Goal: Navigation & Orientation: Understand site structure

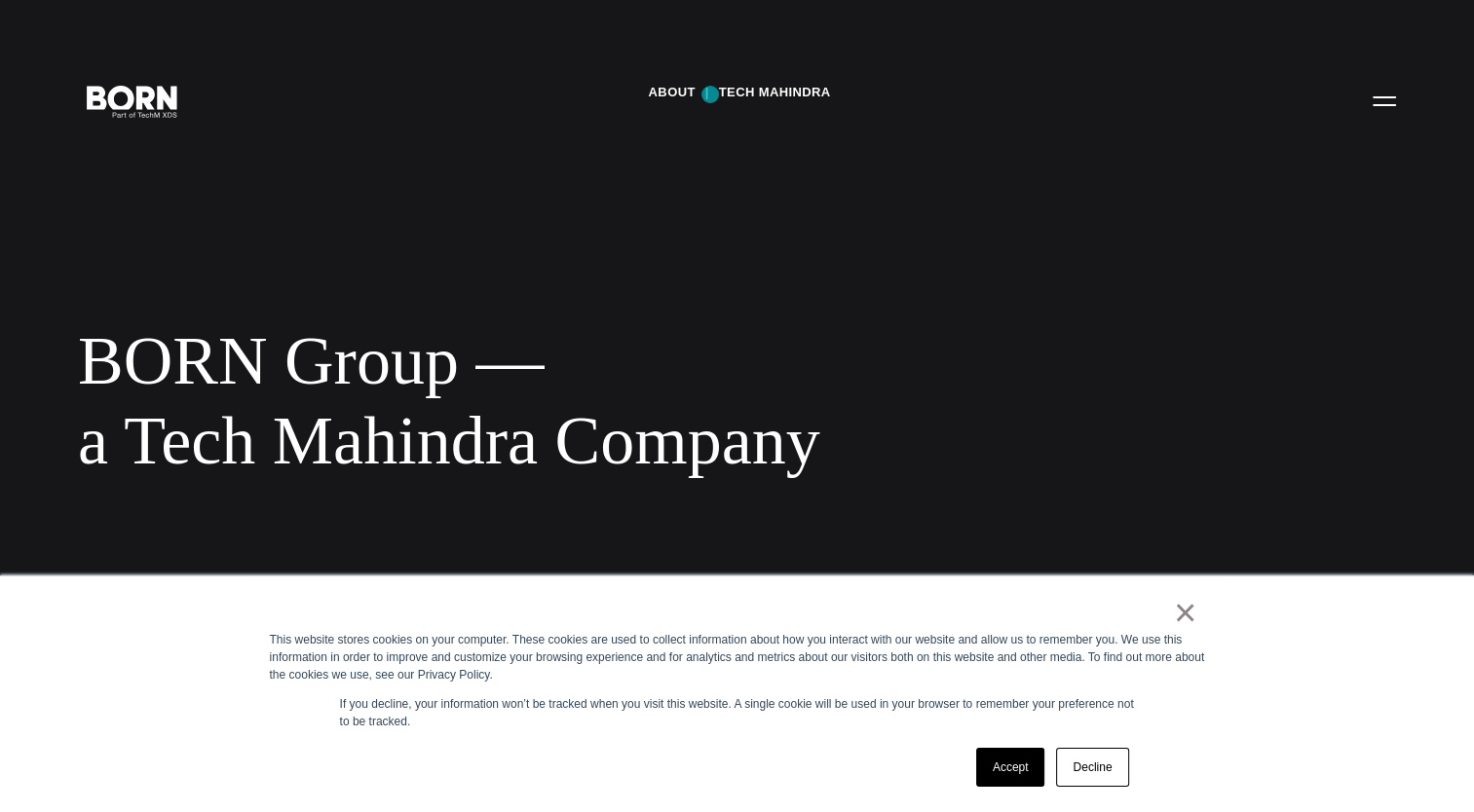
click at [711, 95] on div "About Tech Mahindra" at bounding box center [739, 93] width 182 height 29
click at [678, 94] on link "About" at bounding box center [671, 93] width 47 height 29
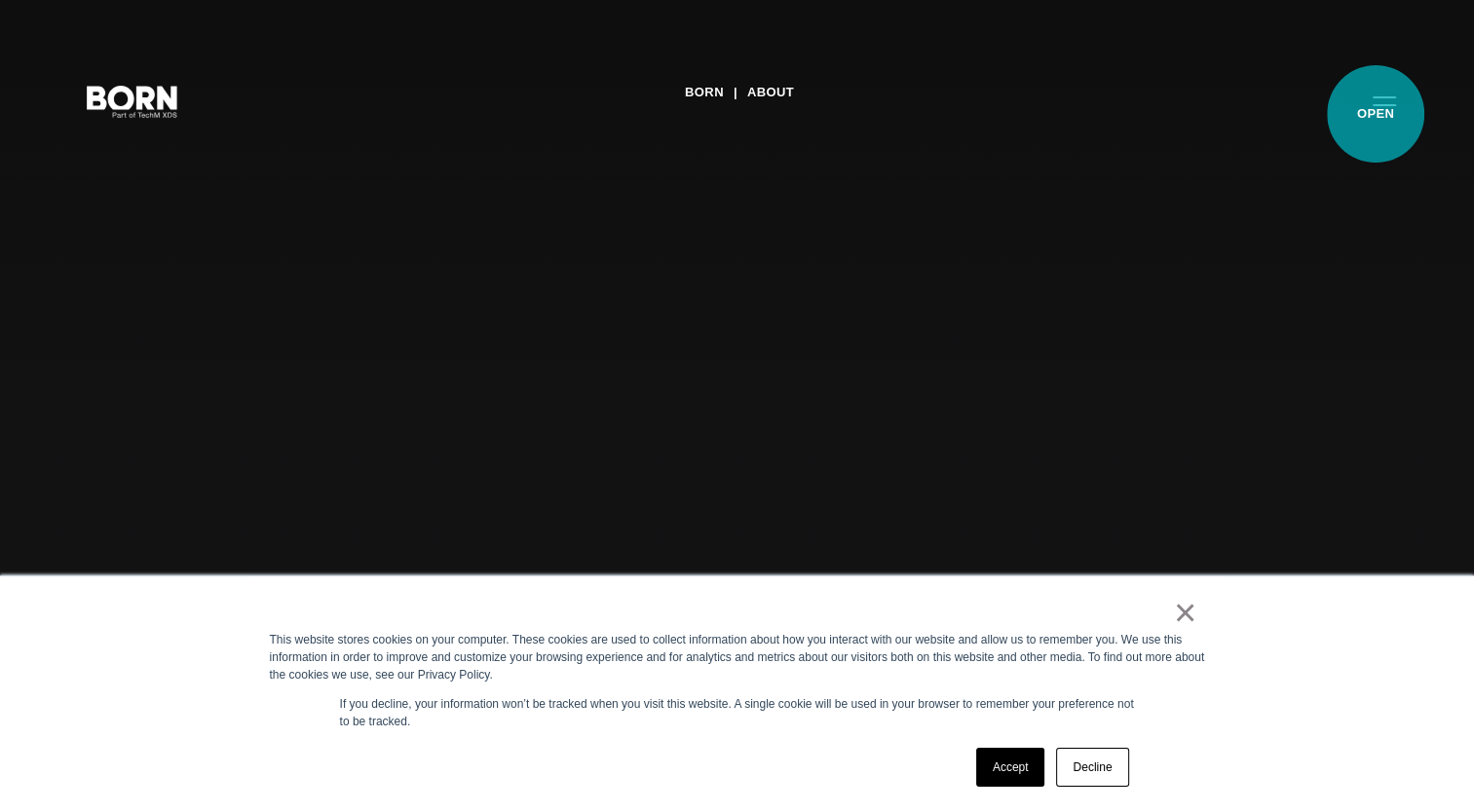
click at [1376, 113] on button "Primary Menu" at bounding box center [1385, 101] width 47 height 41
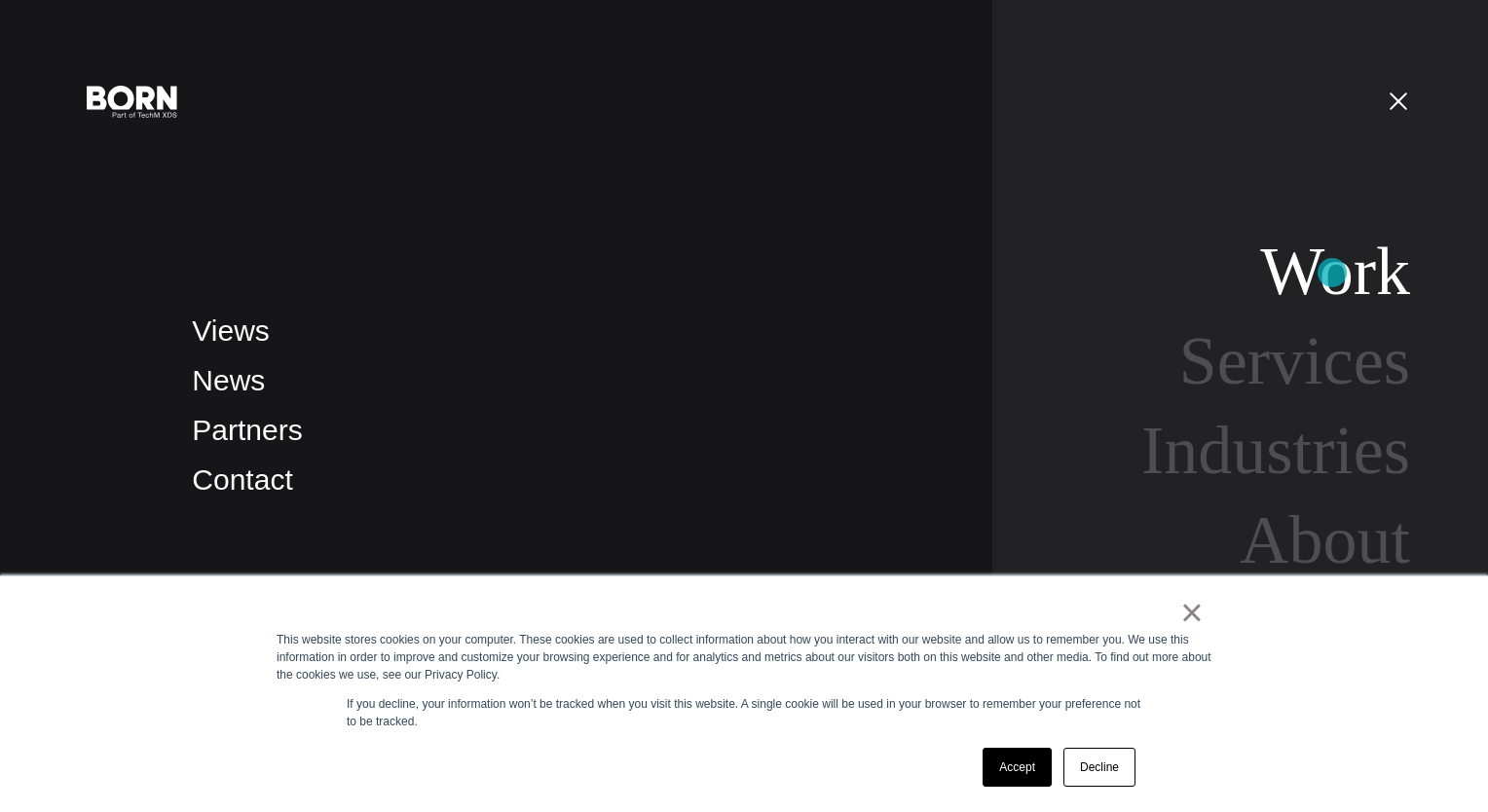
click at [1332, 273] on link "Work" at bounding box center [1334, 271] width 150 height 75
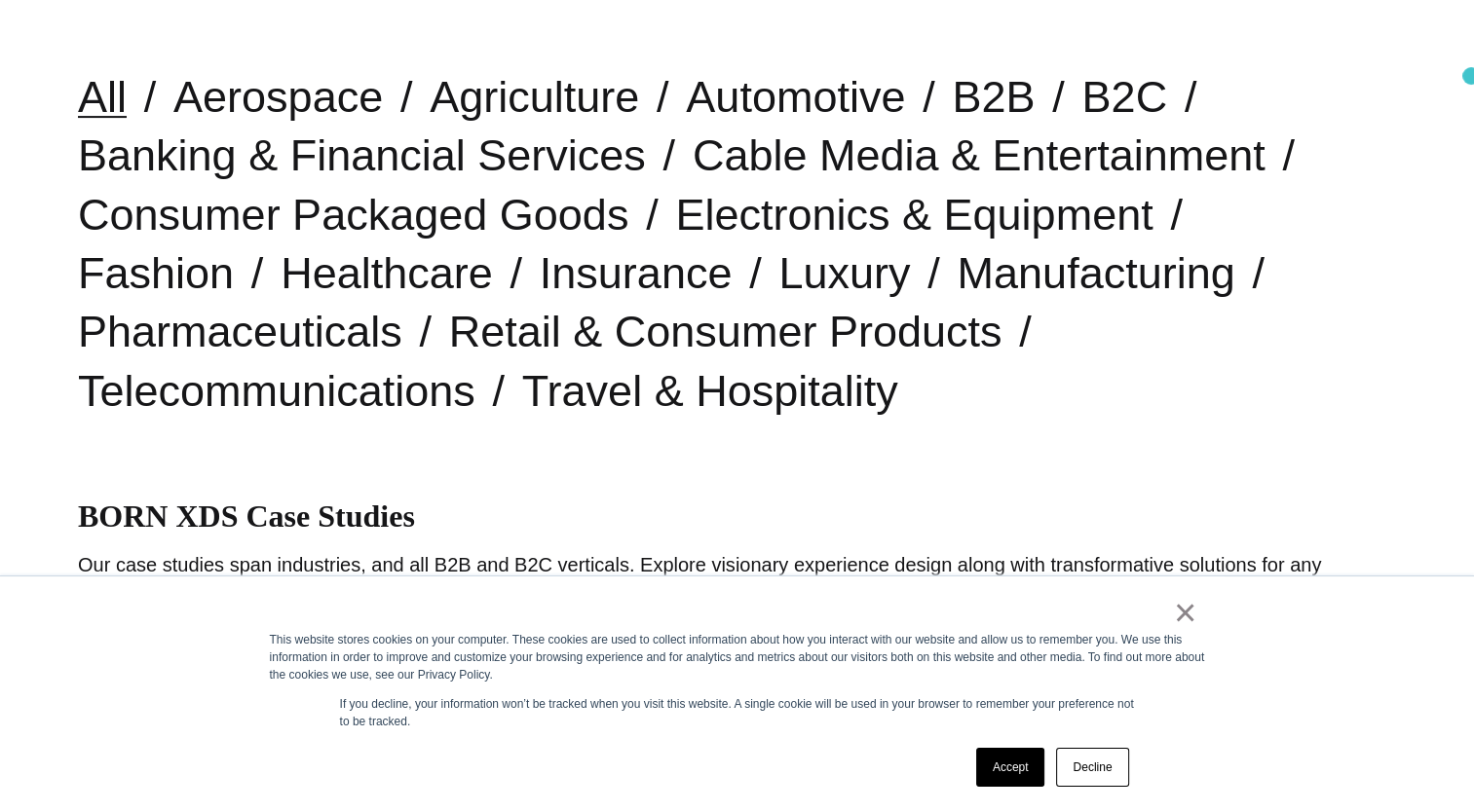
scroll to position [550, 0]
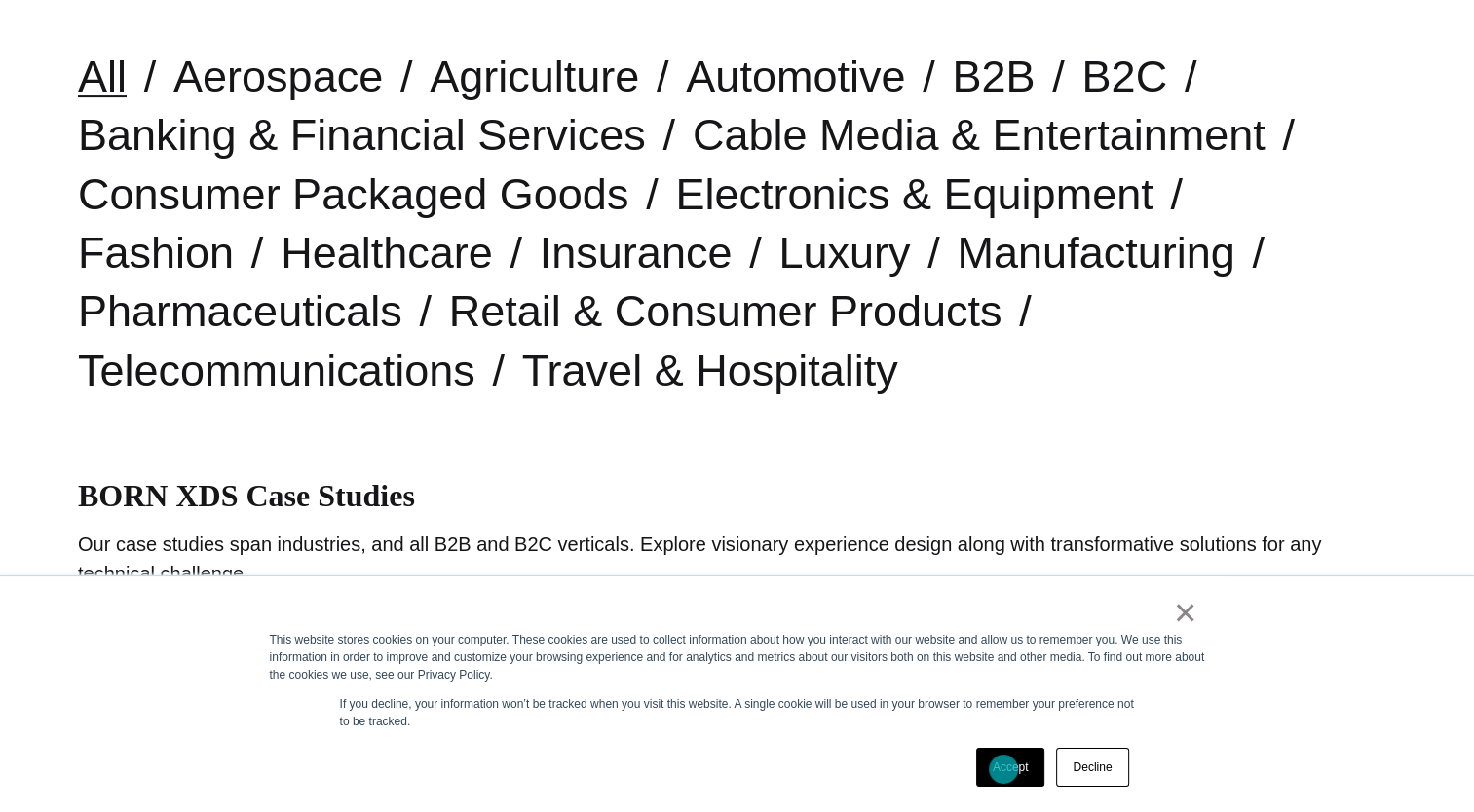
click at [1003, 769] on link "Accept" at bounding box center [1011, 768] width 69 height 39
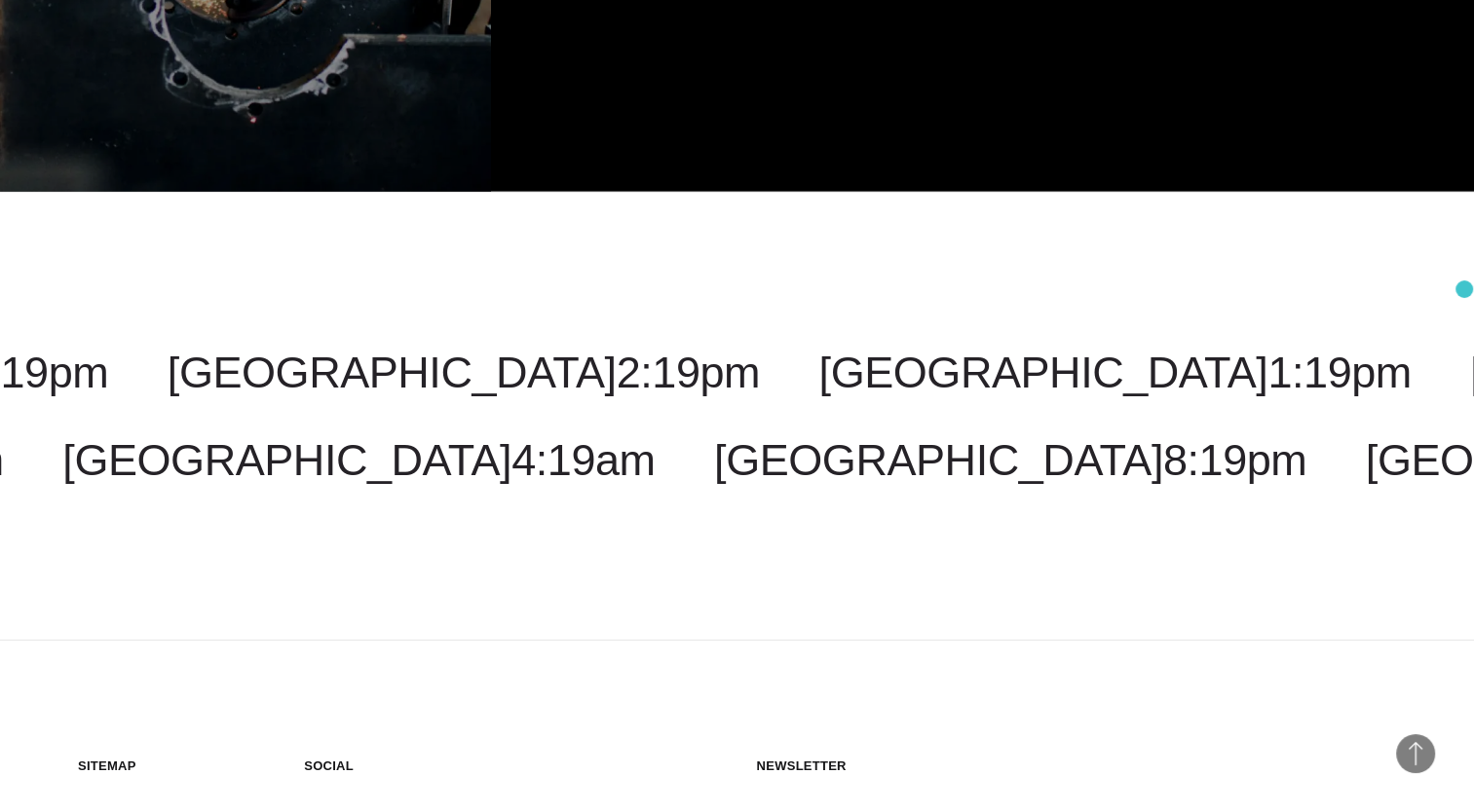
scroll to position [6094, 0]
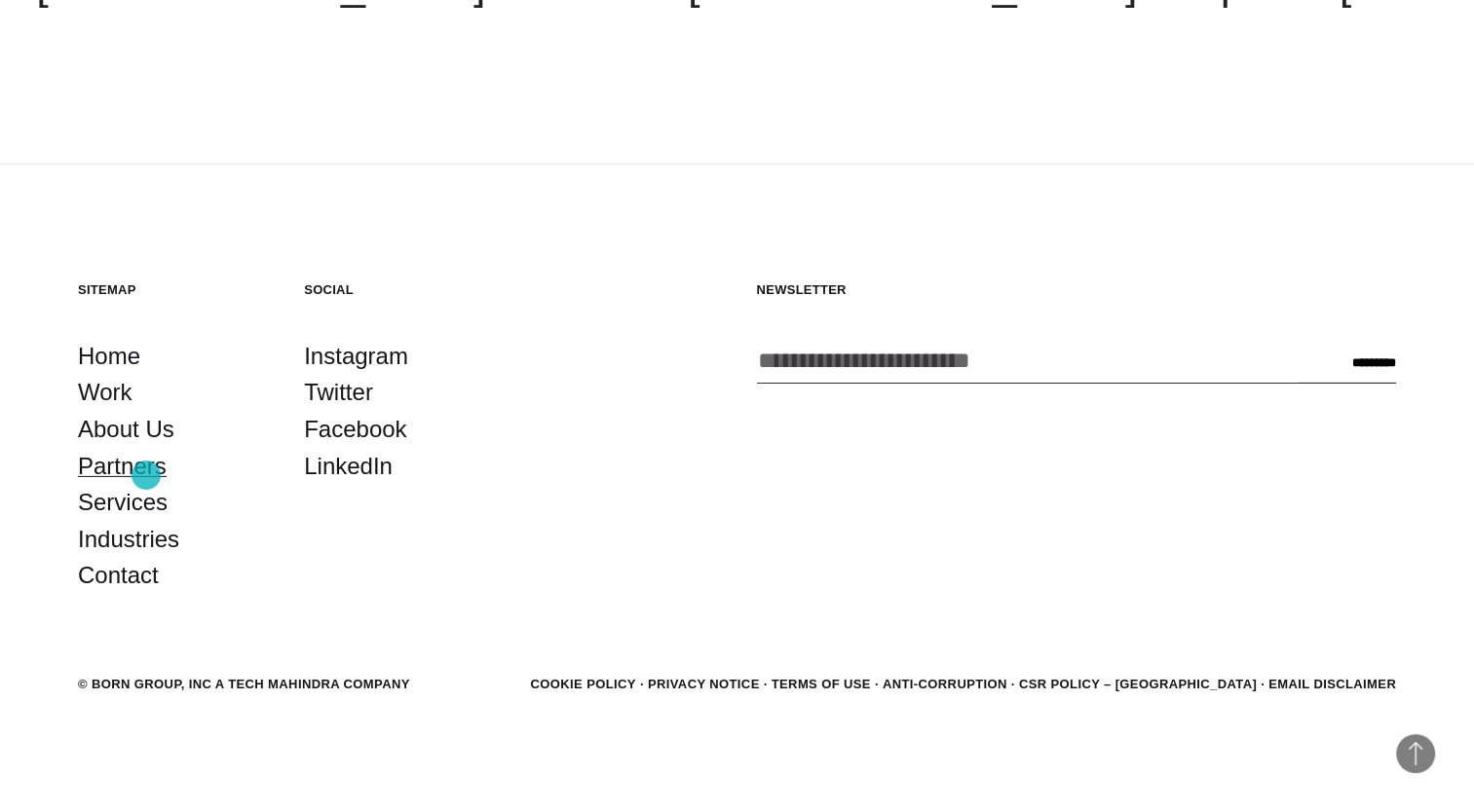
click at [146, 475] on link "Partners" at bounding box center [122, 467] width 89 height 37
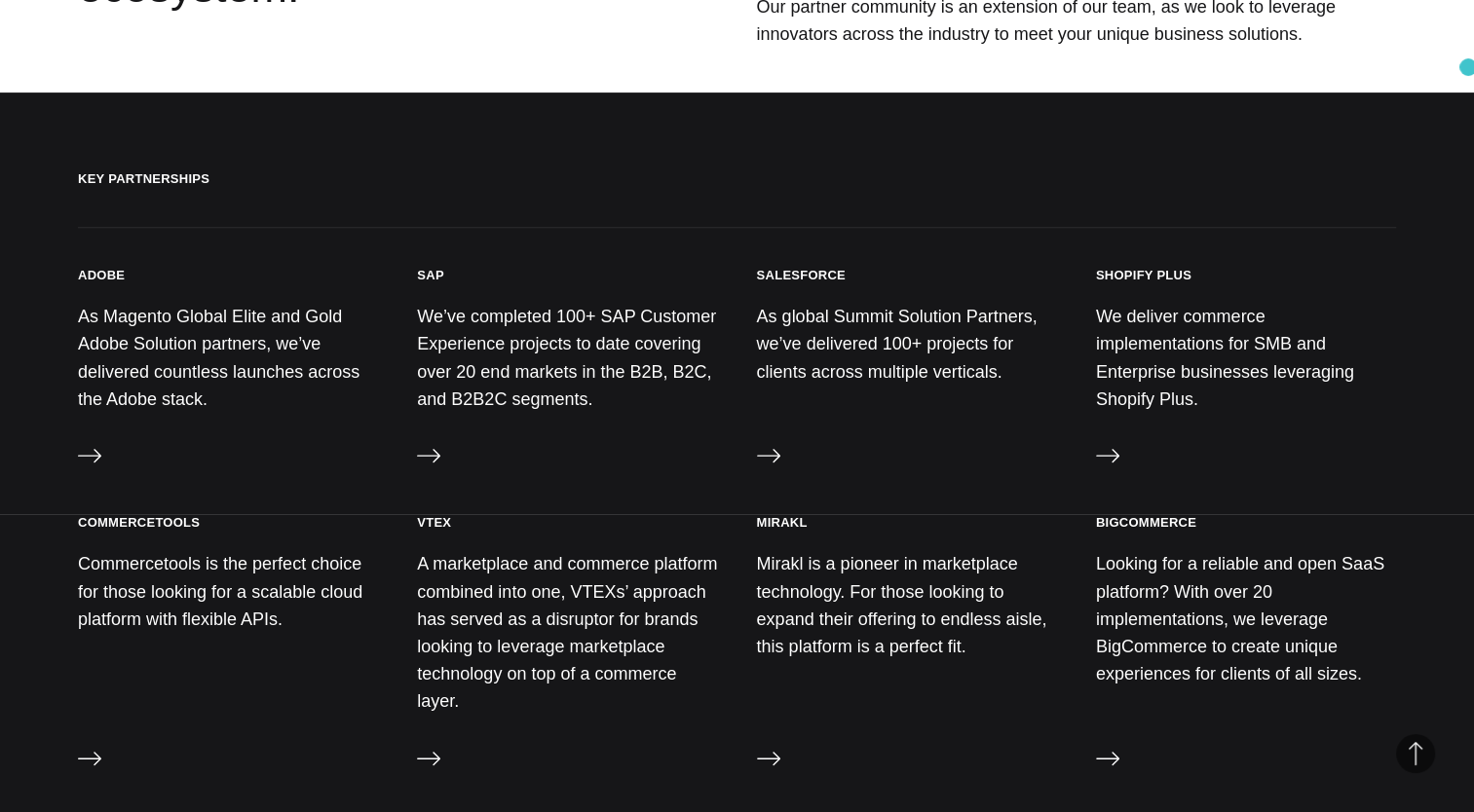
scroll to position [730, 0]
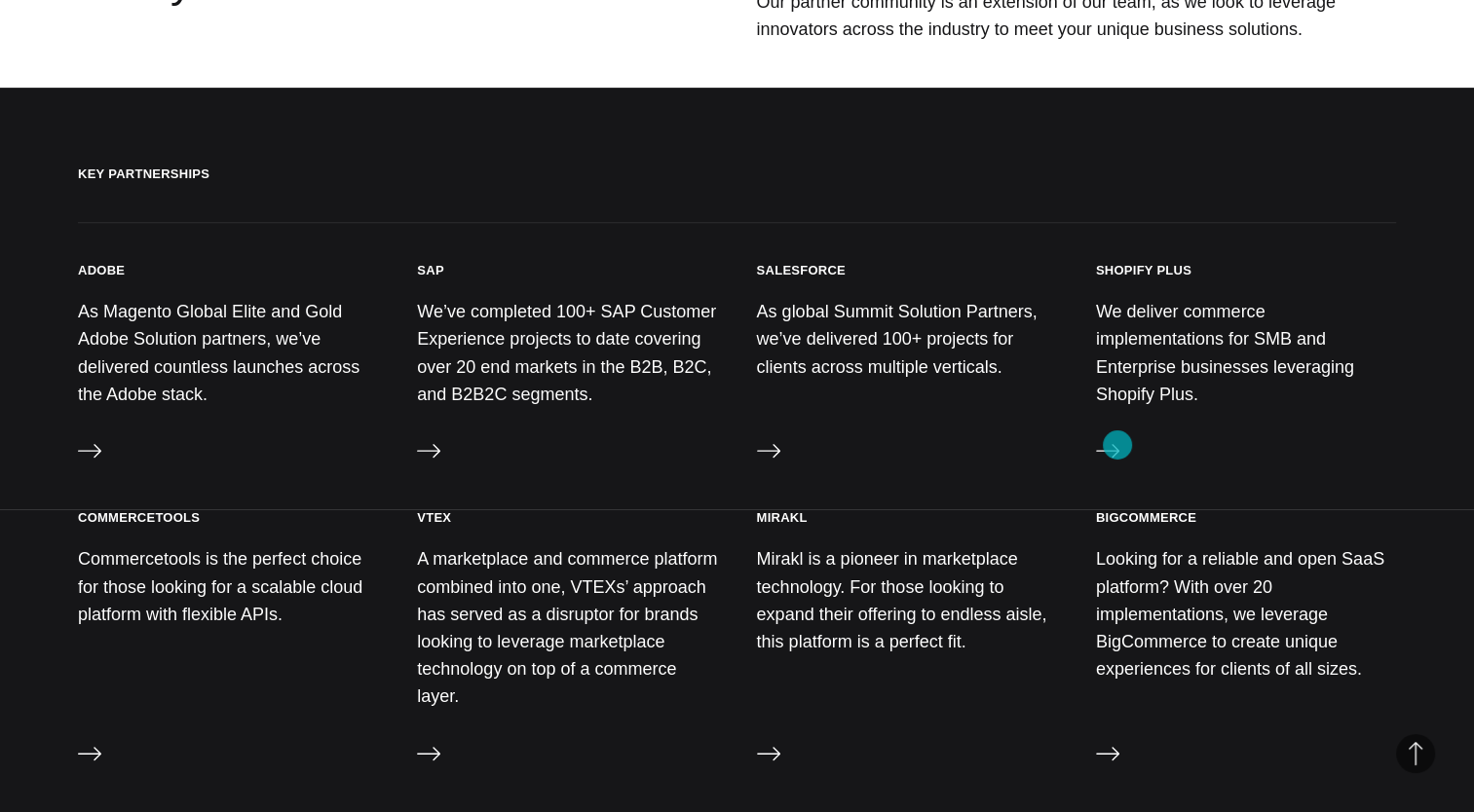
click at [1118, 445] on icon at bounding box center [1108, 451] width 23 height 23
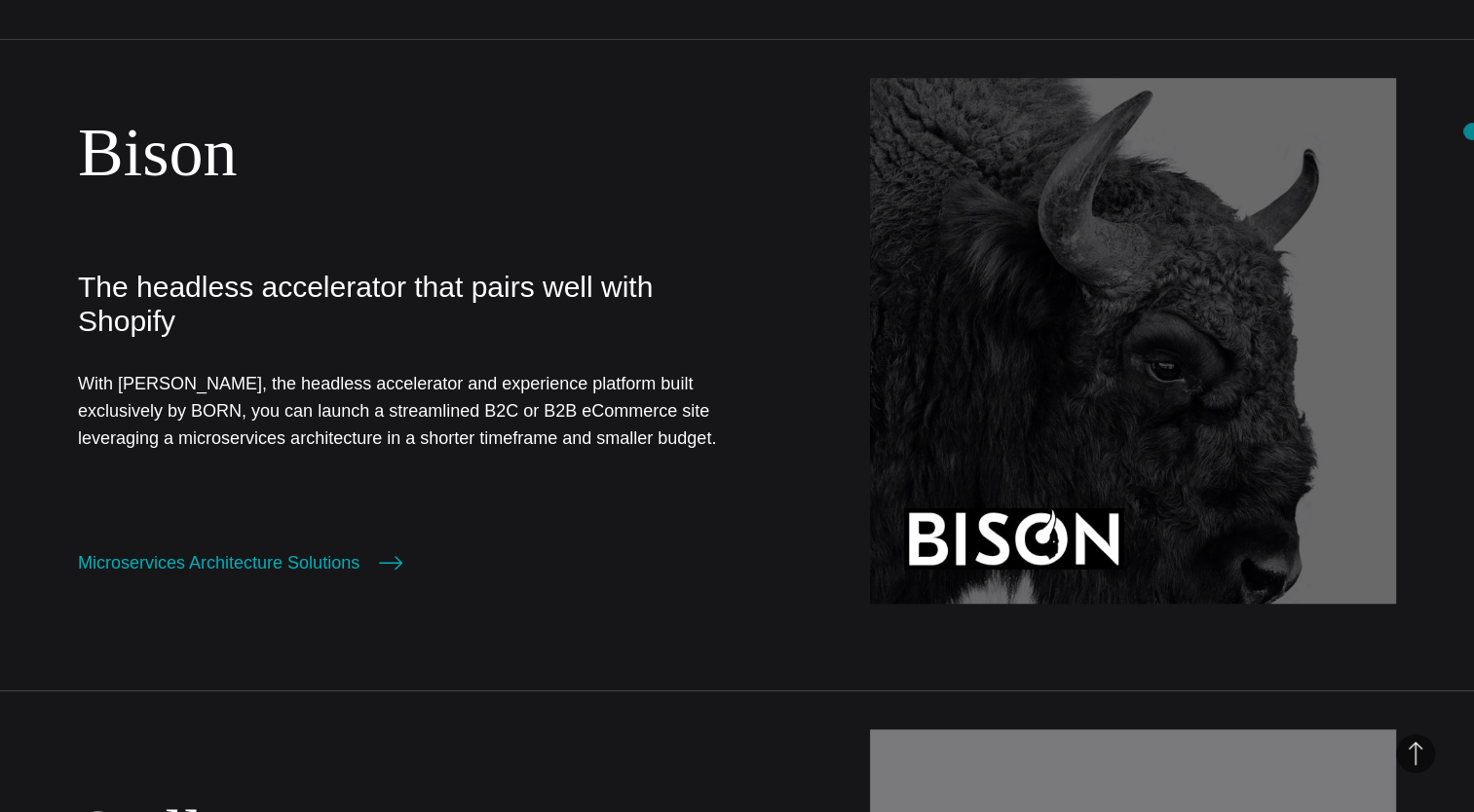
scroll to position [1551, 0]
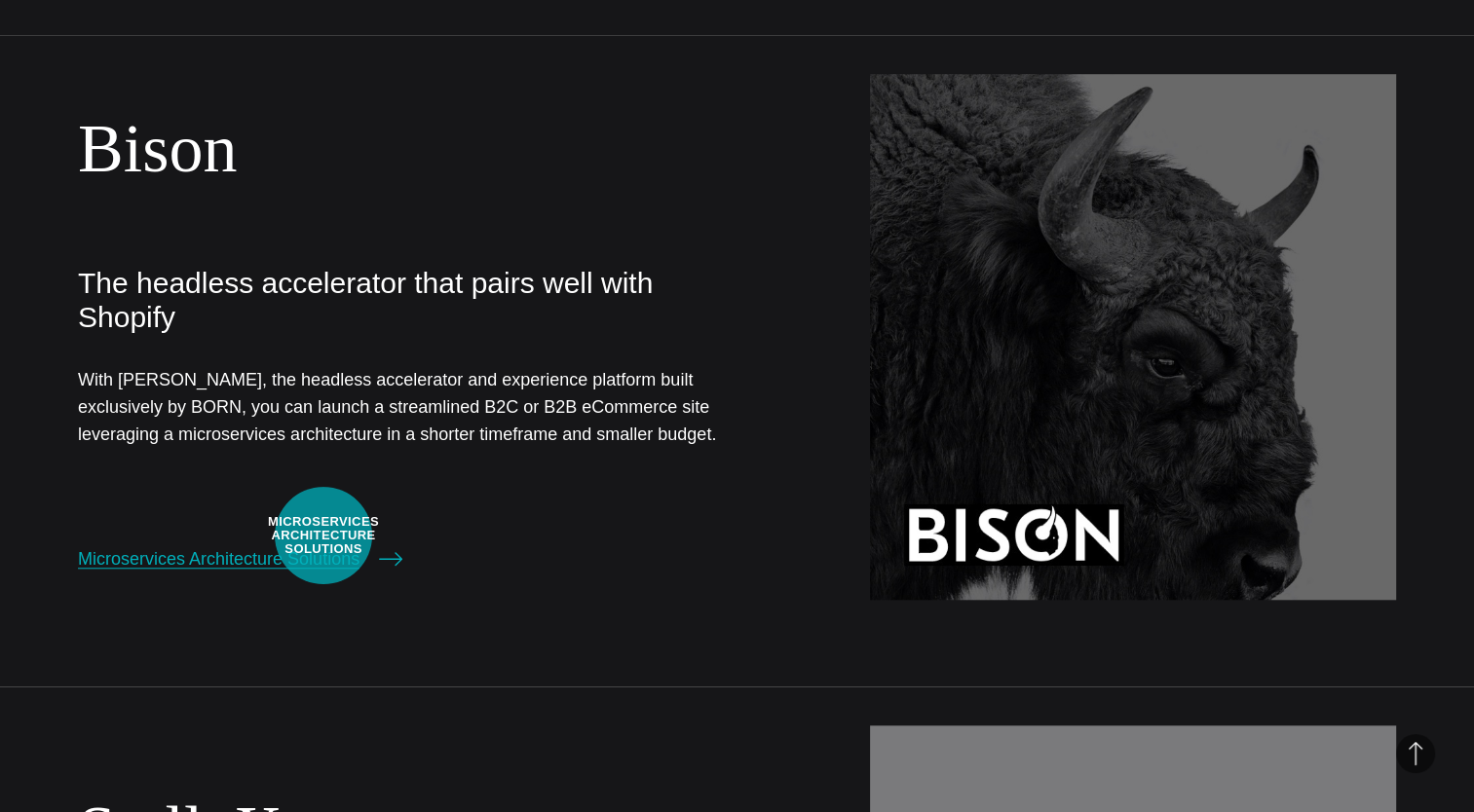
click at [324, 546] on link "Microservices Architecture Solutions" at bounding box center [241, 560] width 325 height 27
click at [1424, 92] on section "Bison The headless accelerator that pairs well with Shopify With Bison, the hea…" at bounding box center [737, 361] width 1474 height 652
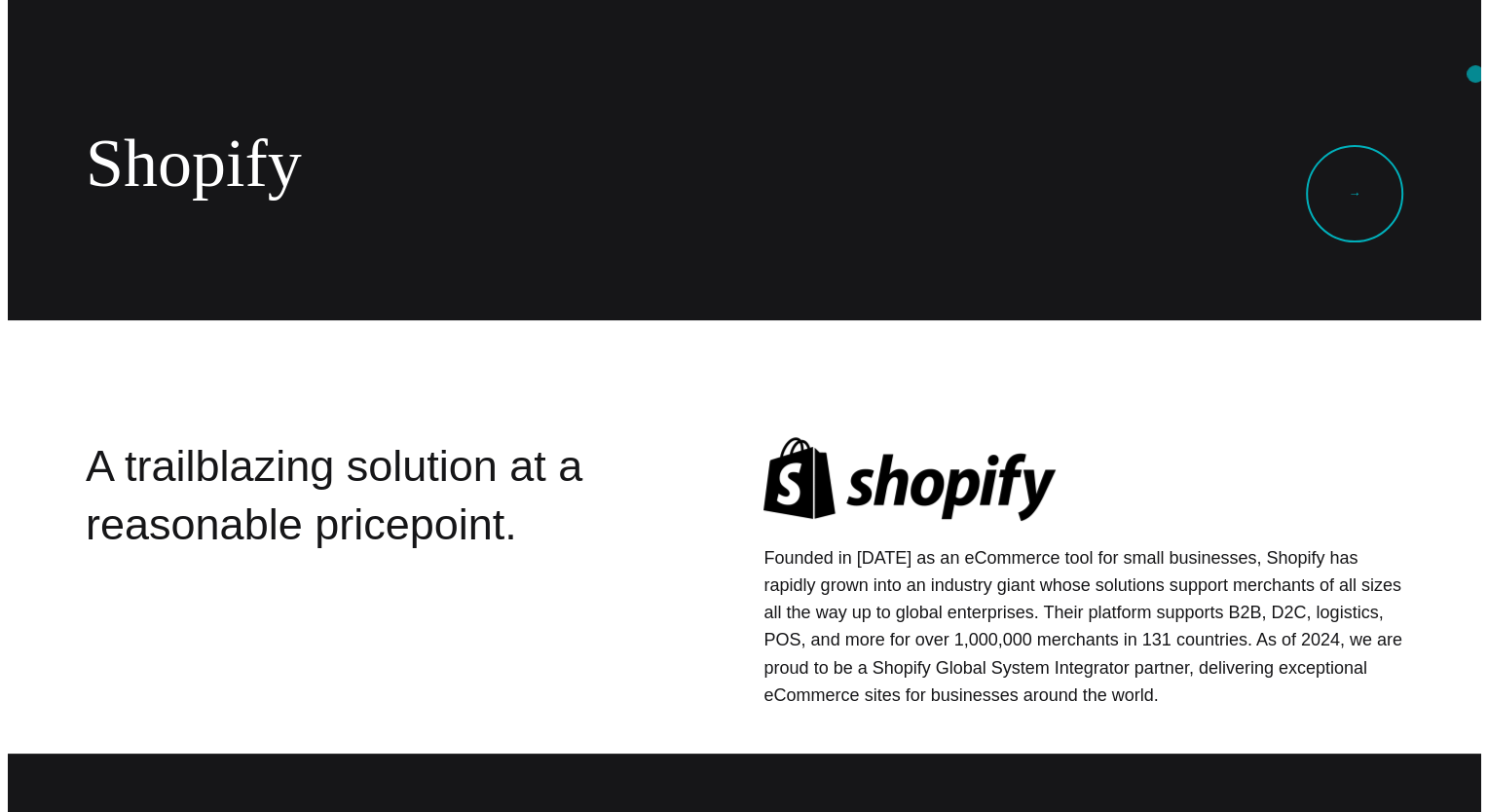
scroll to position [0, 0]
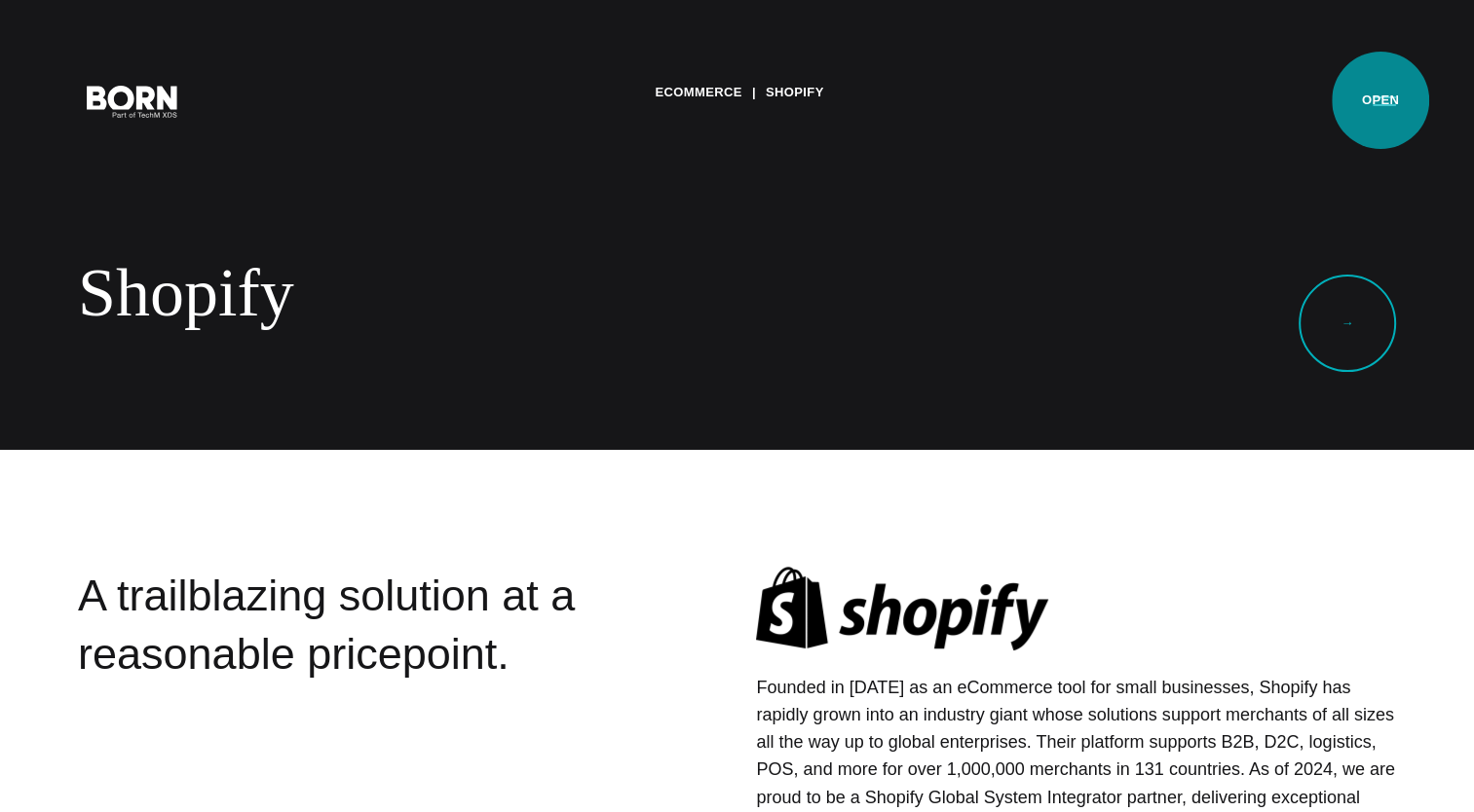
click at [1381, 102] on button "Primary Menu" at bounding box center [1385, 101] width 47 height 41
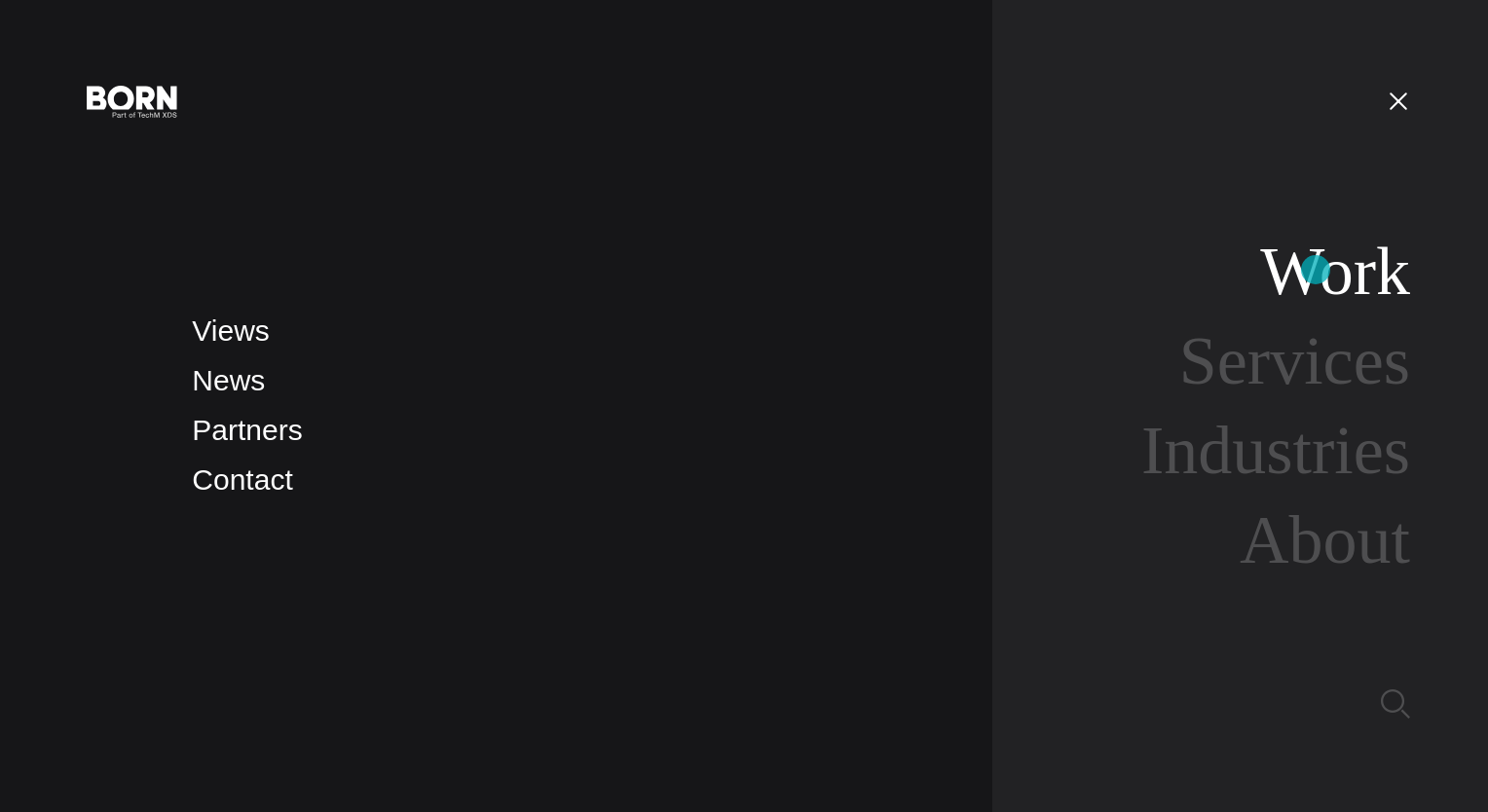
click at [1316, 270] on link "Work" at bounding box center [1334, 271] width 150 height 75
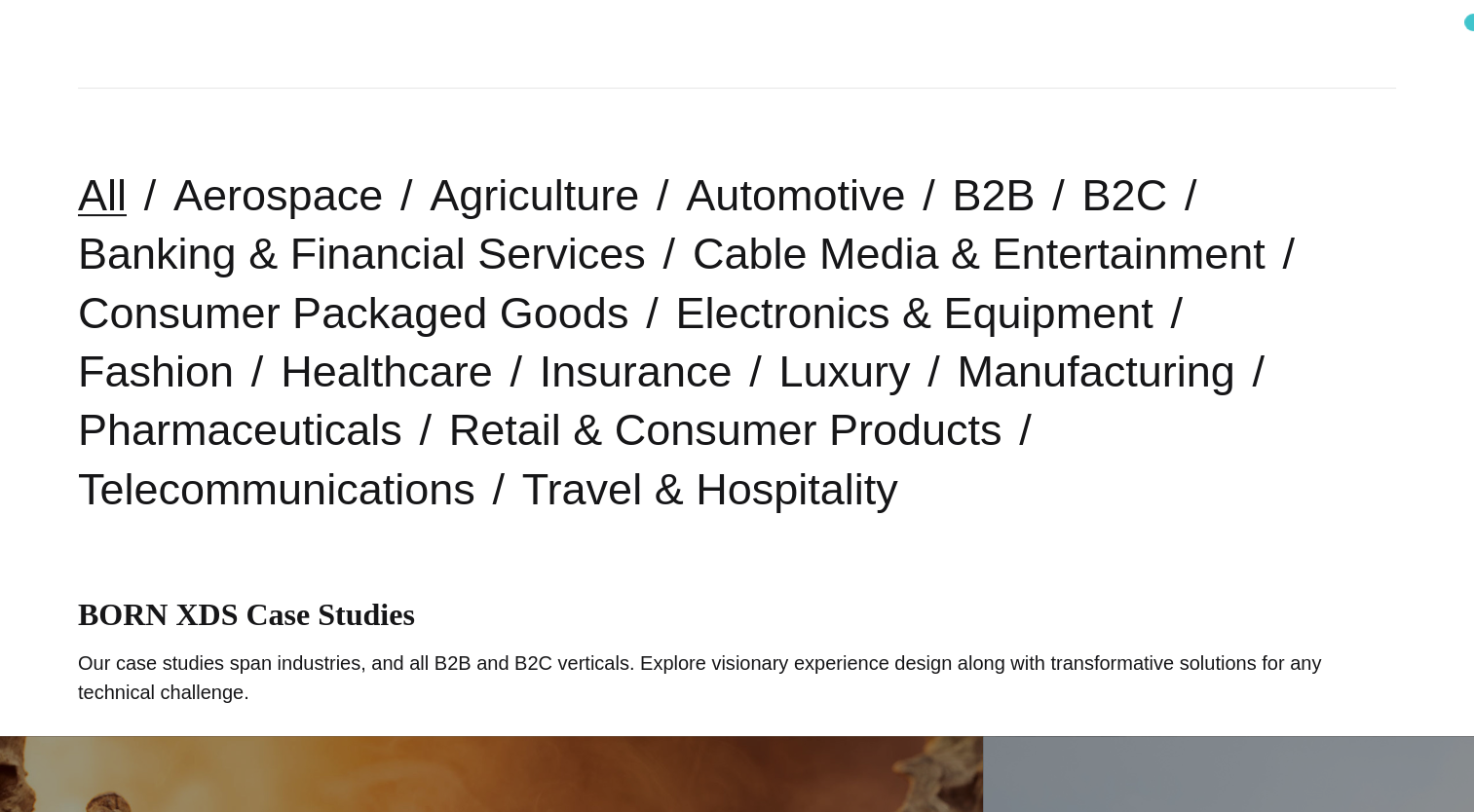
scroll to position [425, 0]
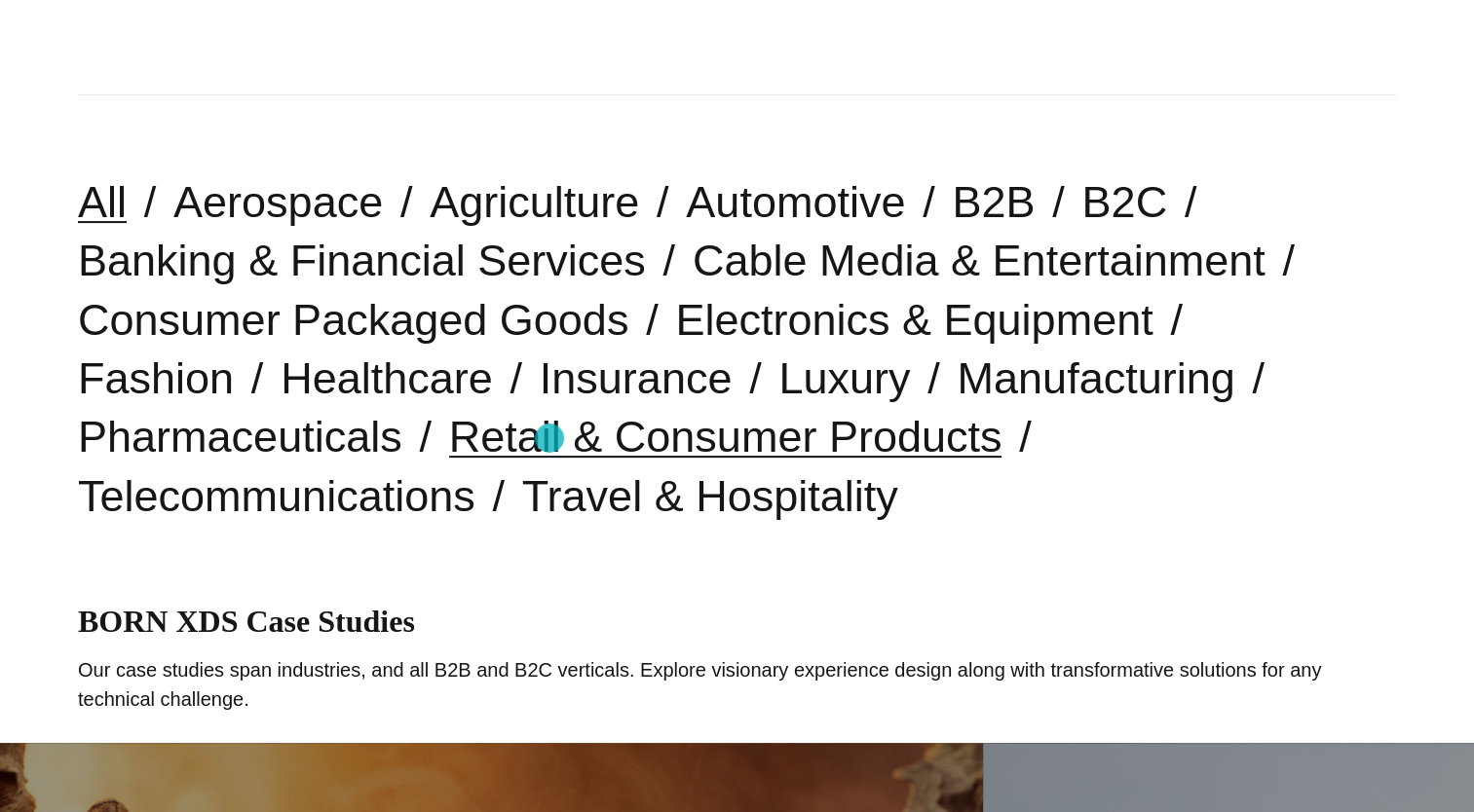
click at [549, 438] on link "Retail & Consumer Products" at bounding box center [725, 436] width 553 height 50
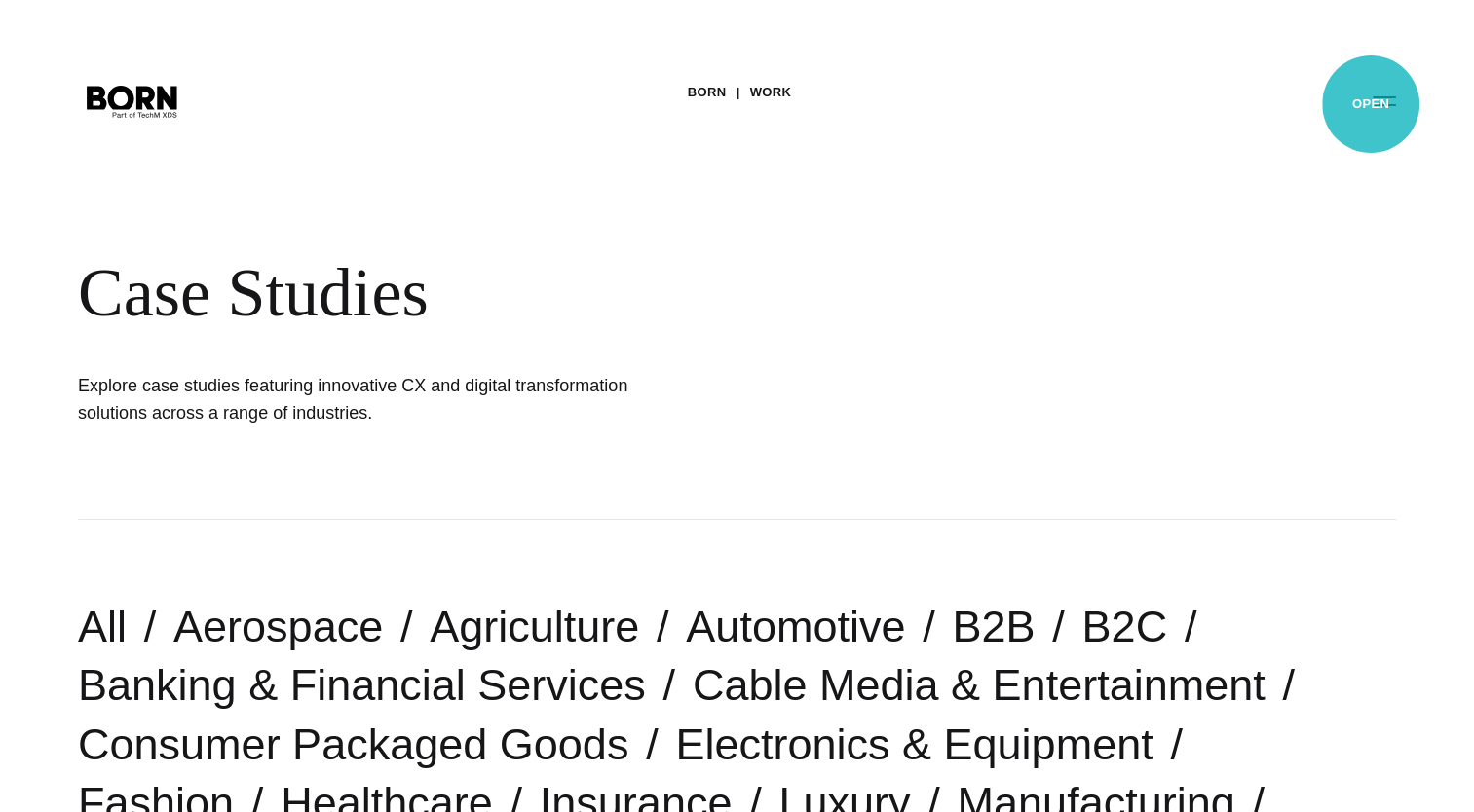
click at [1371, 105] on button "Primary Menu" at bounding box center [1385, 101] width 47 height 41
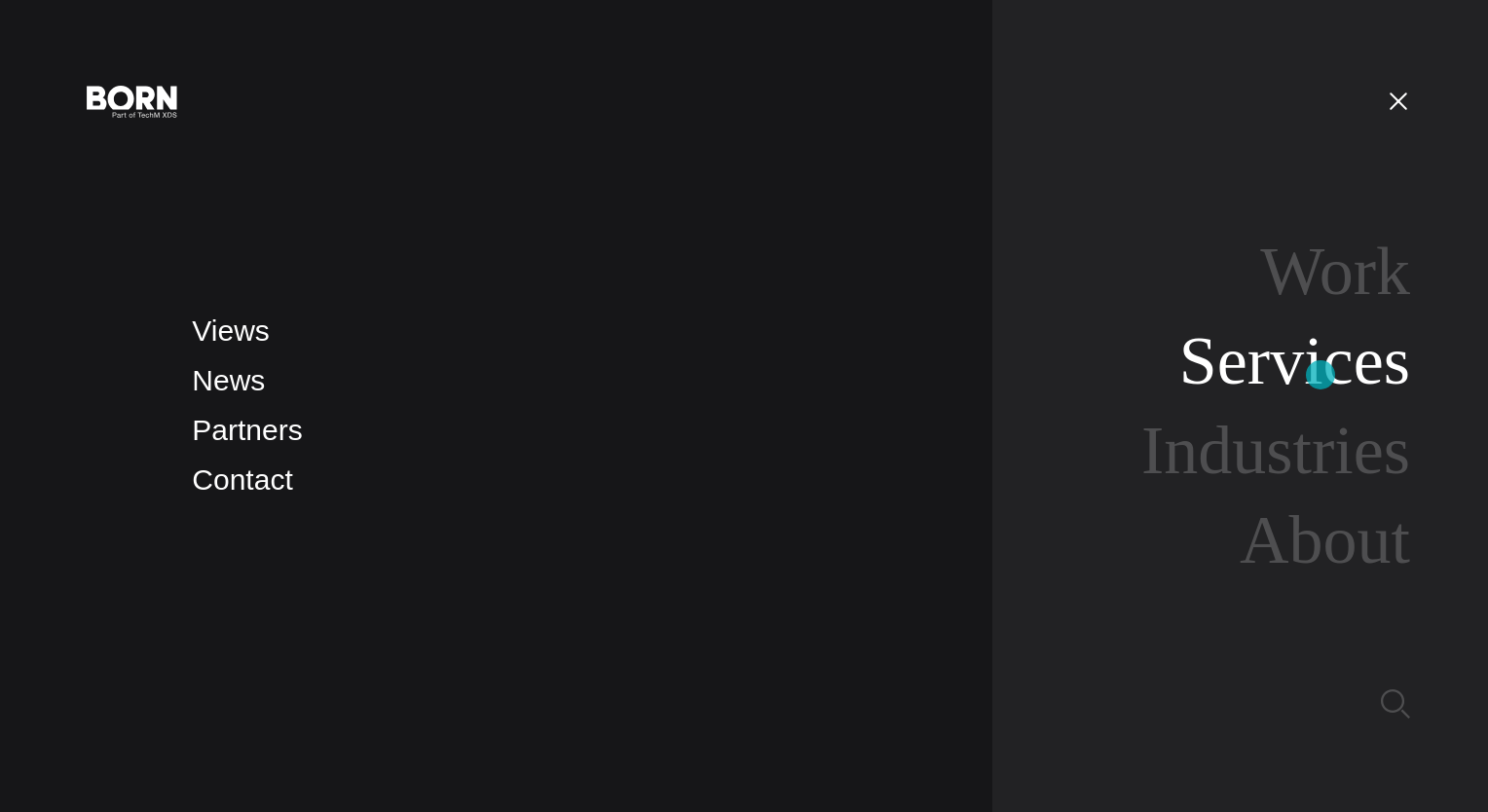
click at [1321, 373] on link "Services" at bounding box center [1295, 361] width 231 height 75
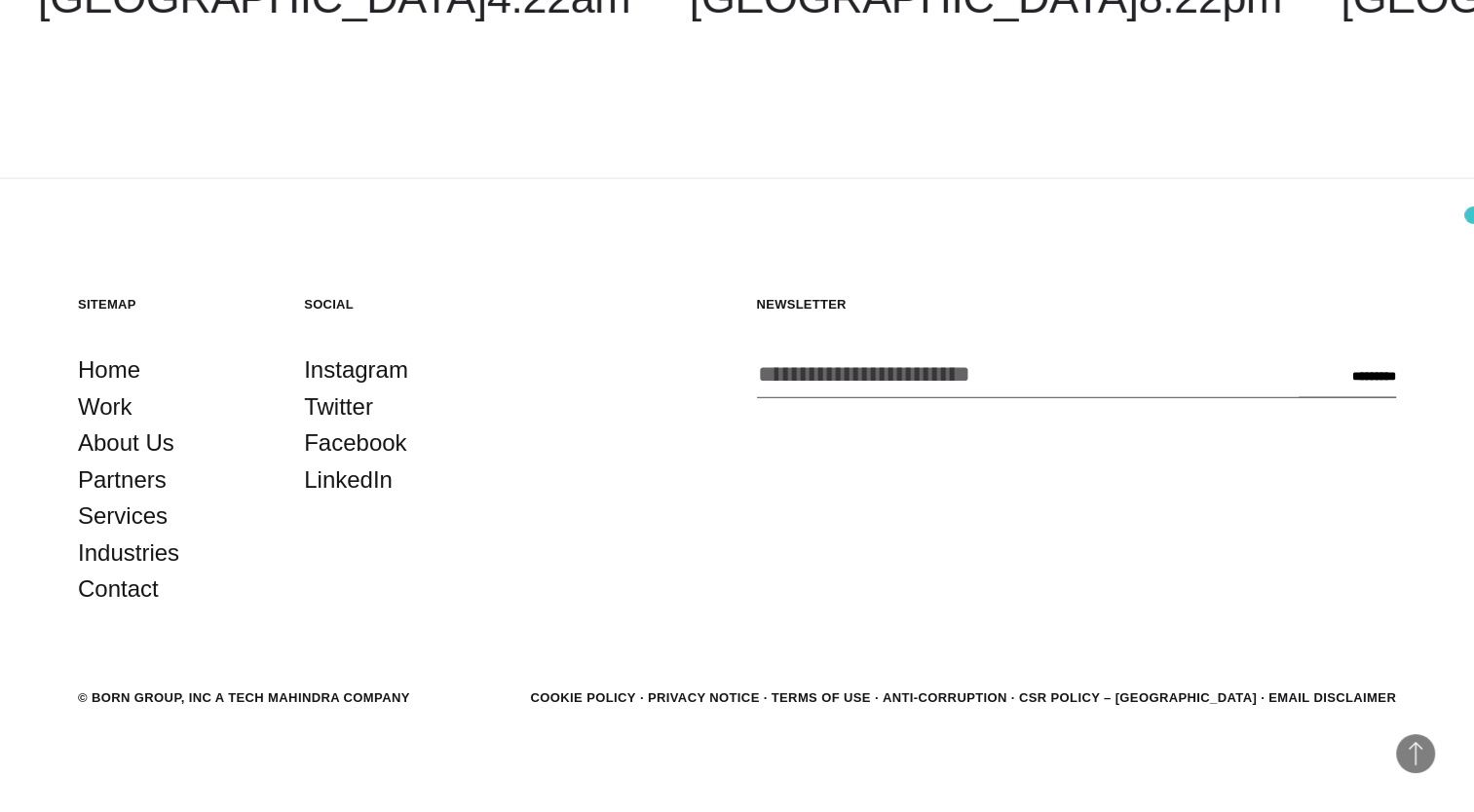
scroll to position [4071, 0]
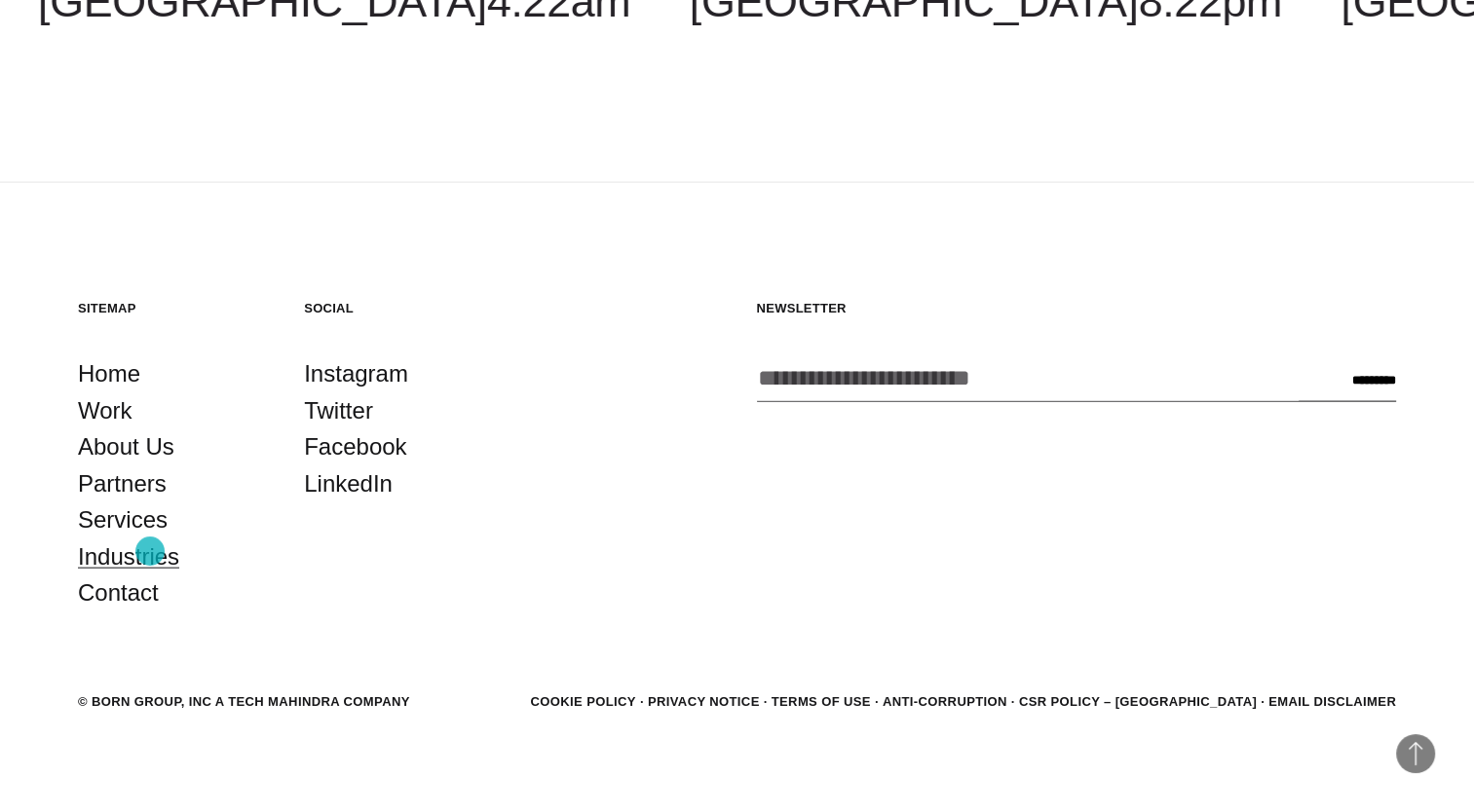
click at [150, 551] on link "Industries" at bounding box center [129, 558] width 102 height 37
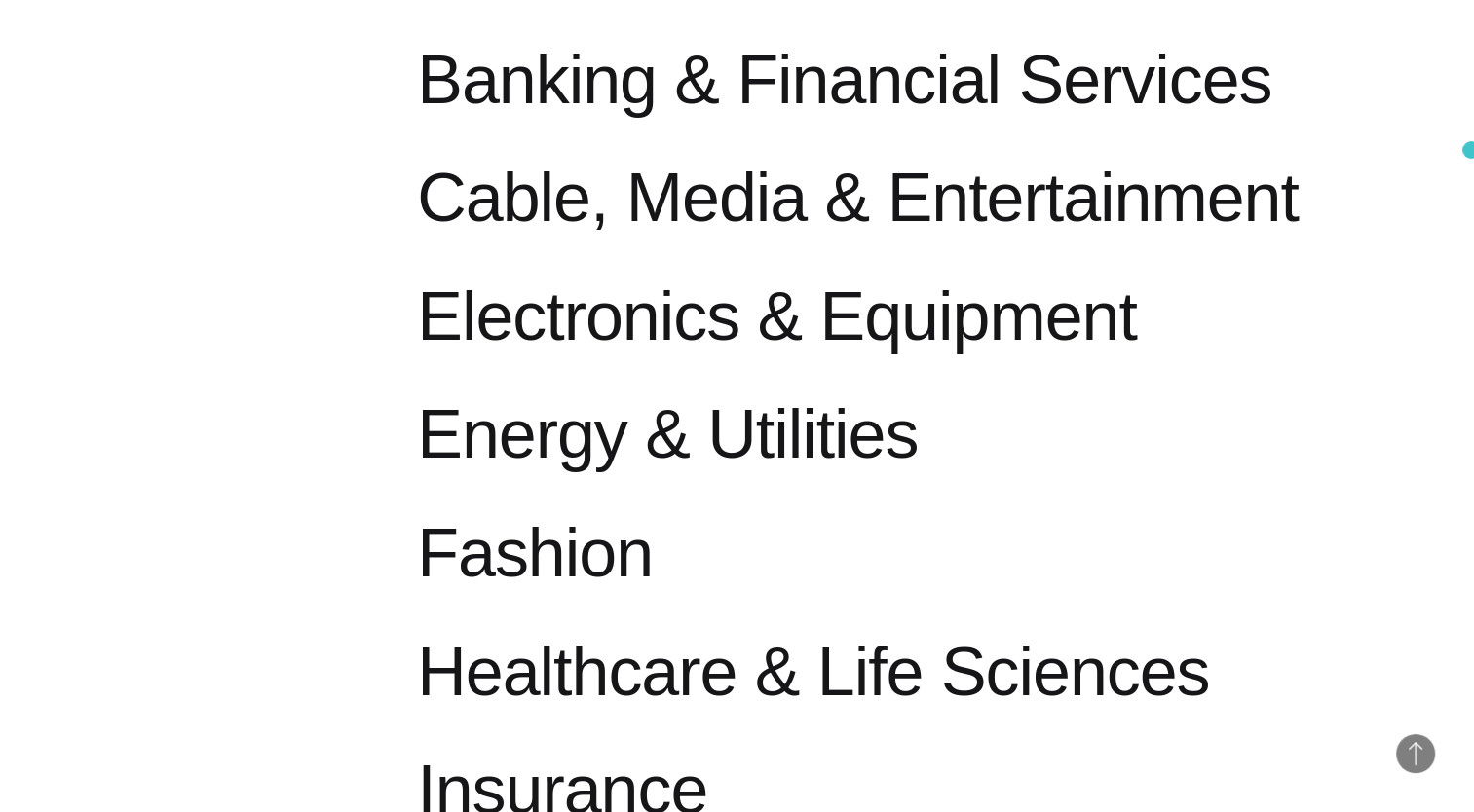
scroll to position [1356, 0]
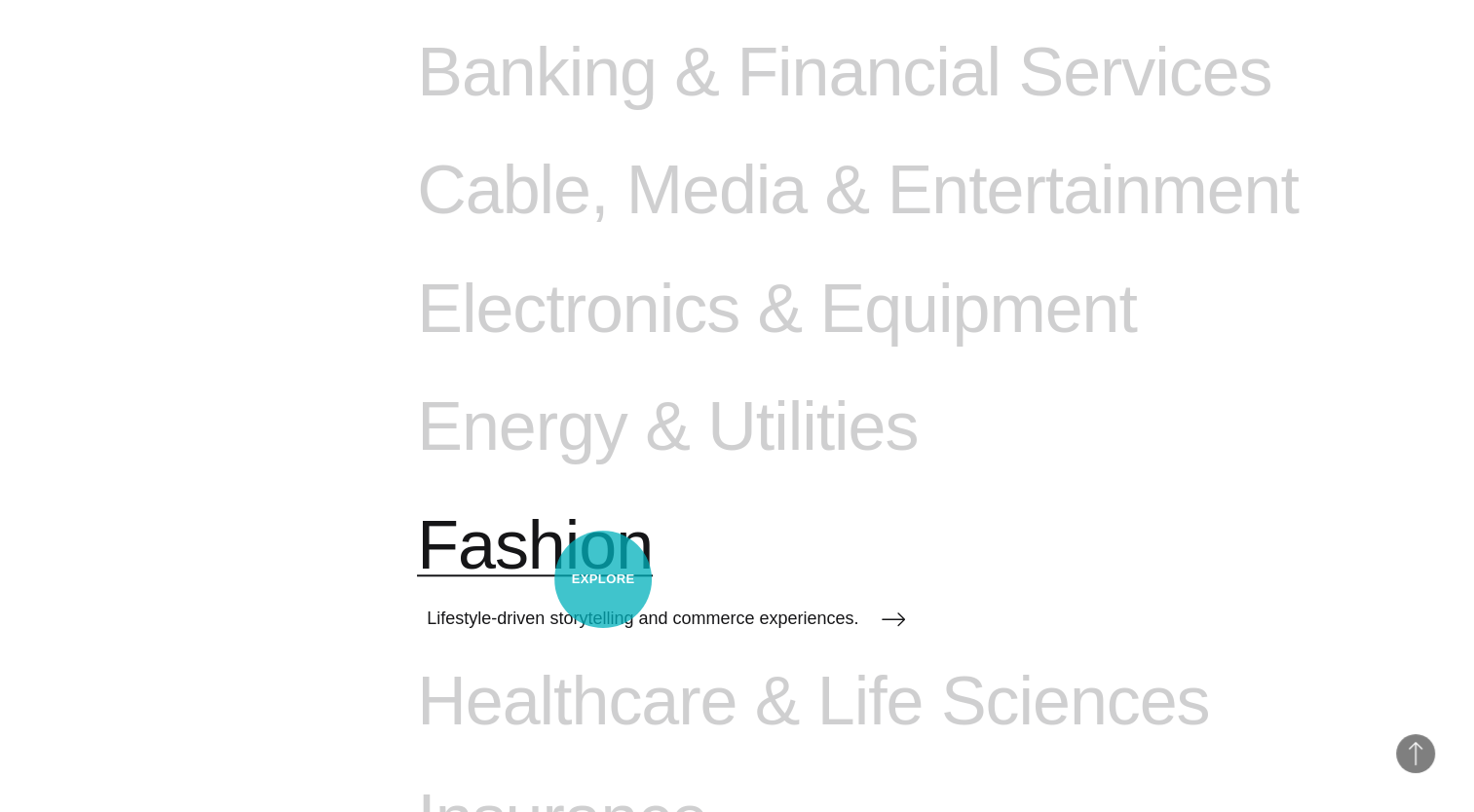
click at [603, 579] on span "Fashion" at bounding box center [534, 547] width 236 height 80
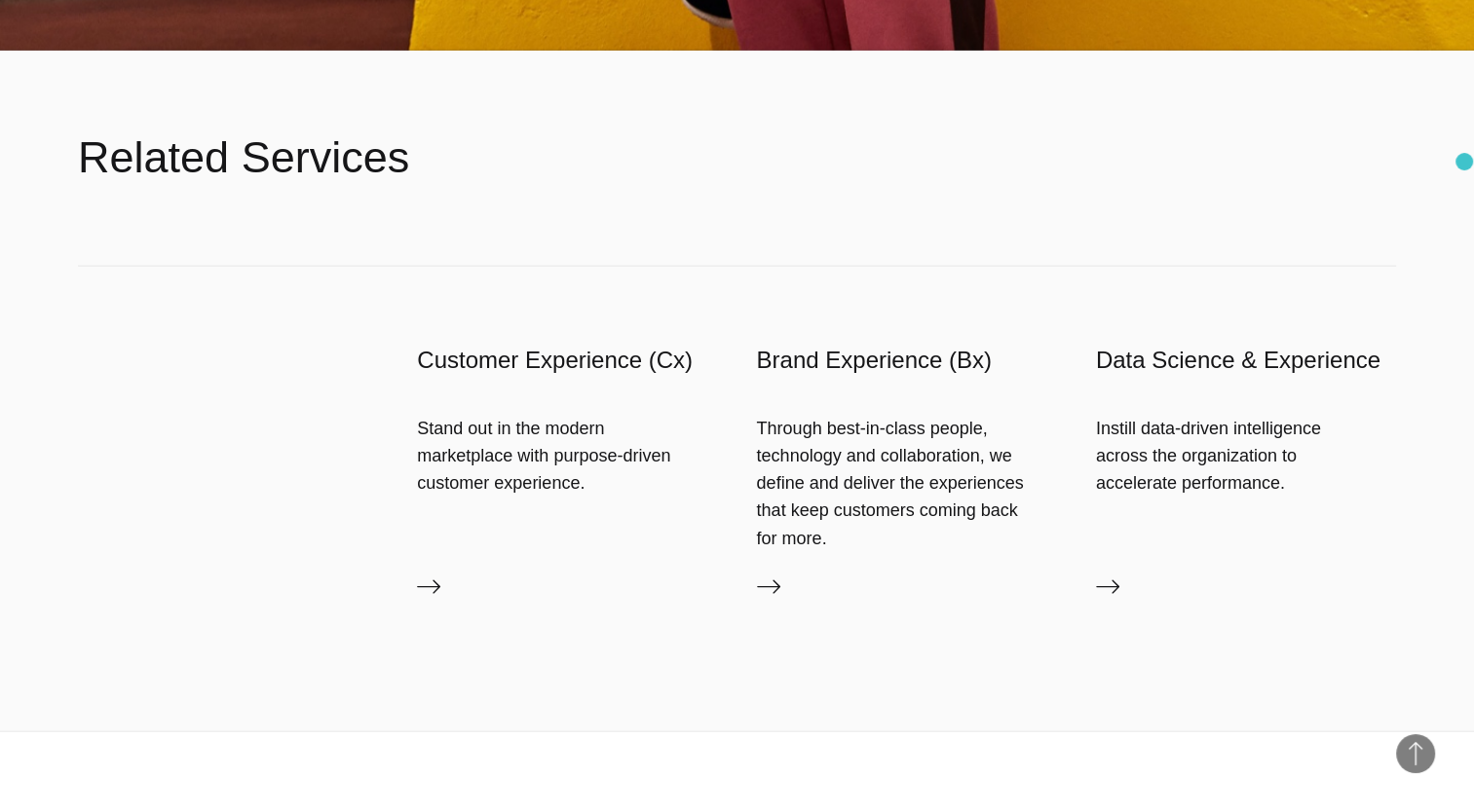
scroll to position [3884, 0]
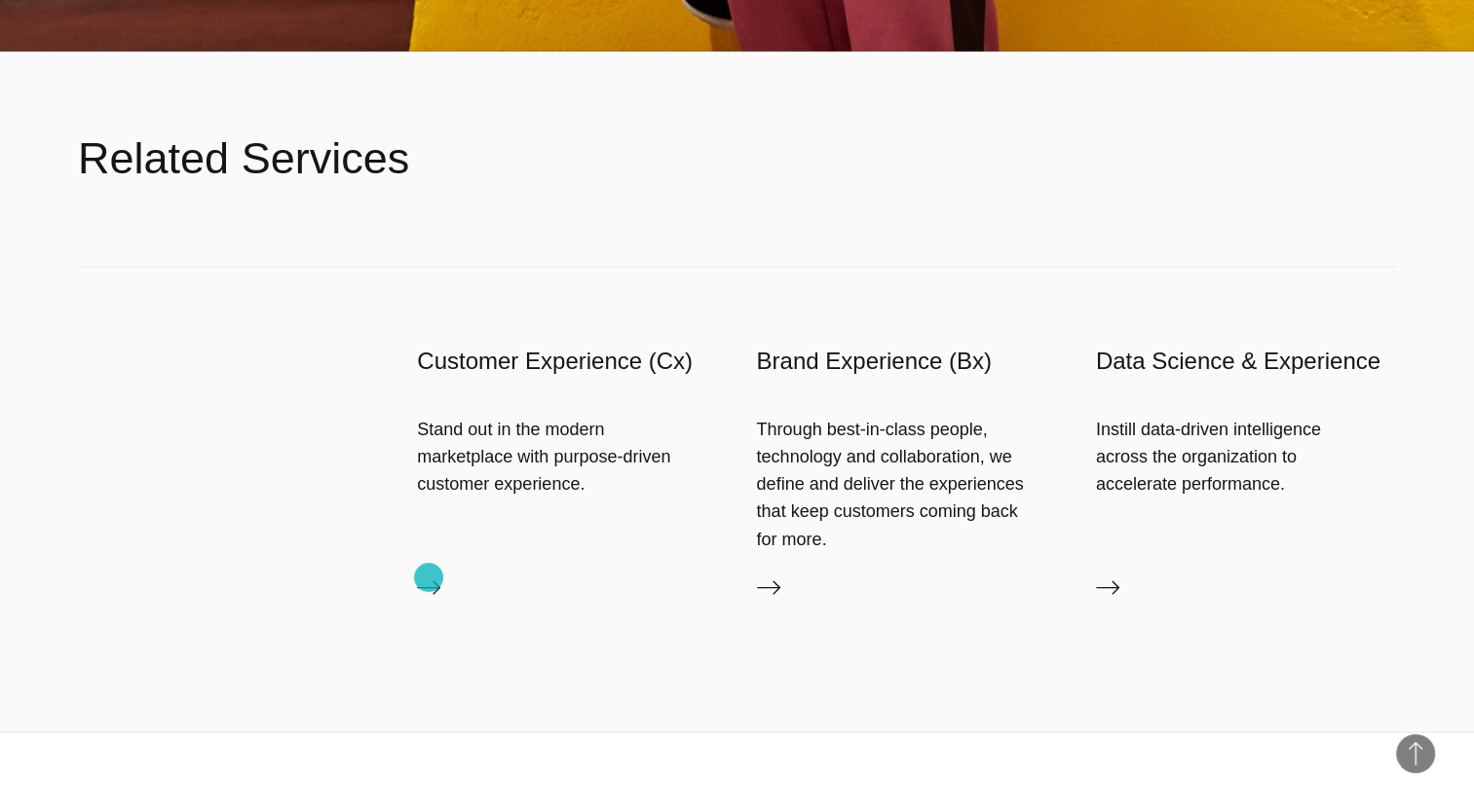
click at [429, 577] on icon at bounding box center [429, 588] width 23 height 23
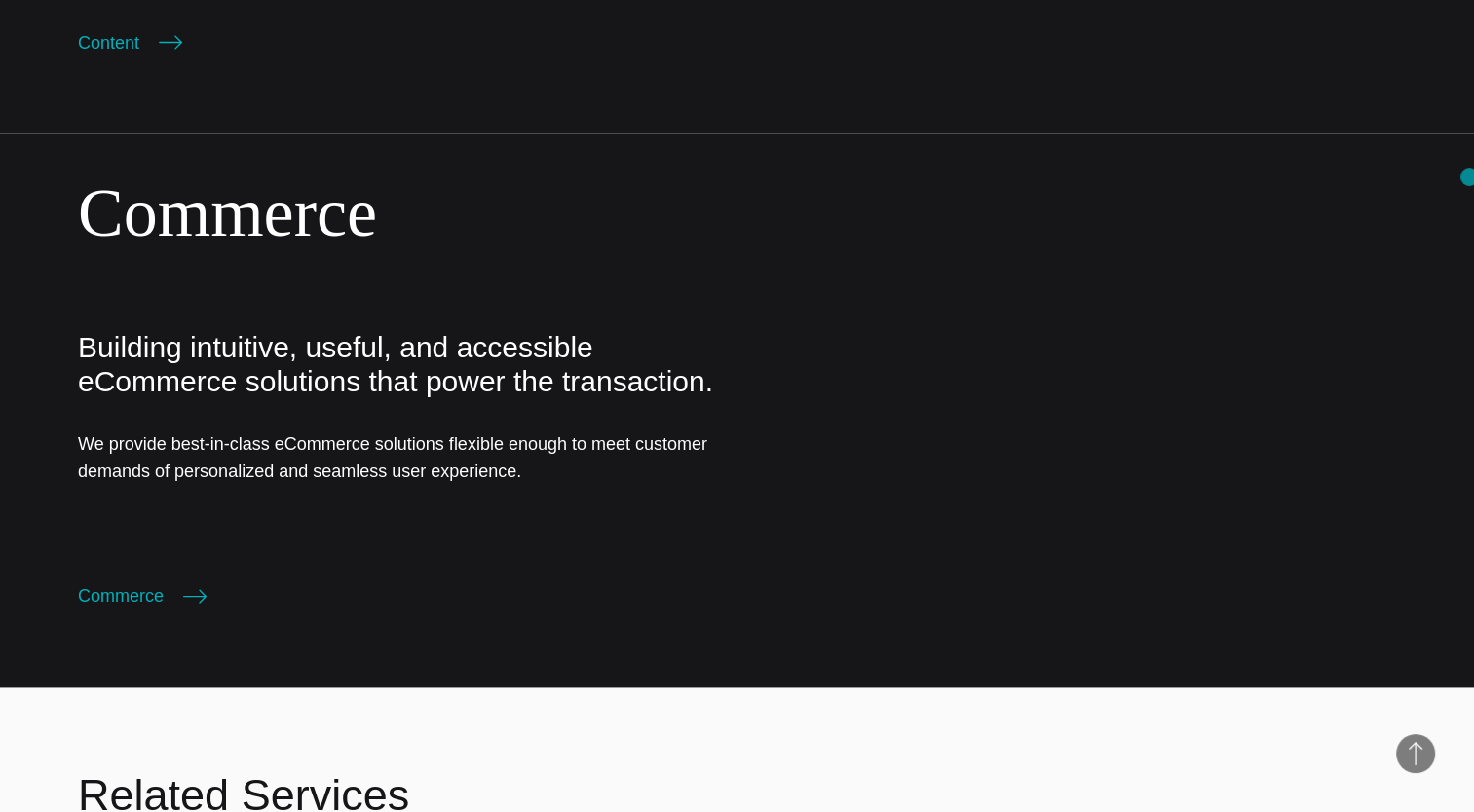
scroll to position [4105, 0]
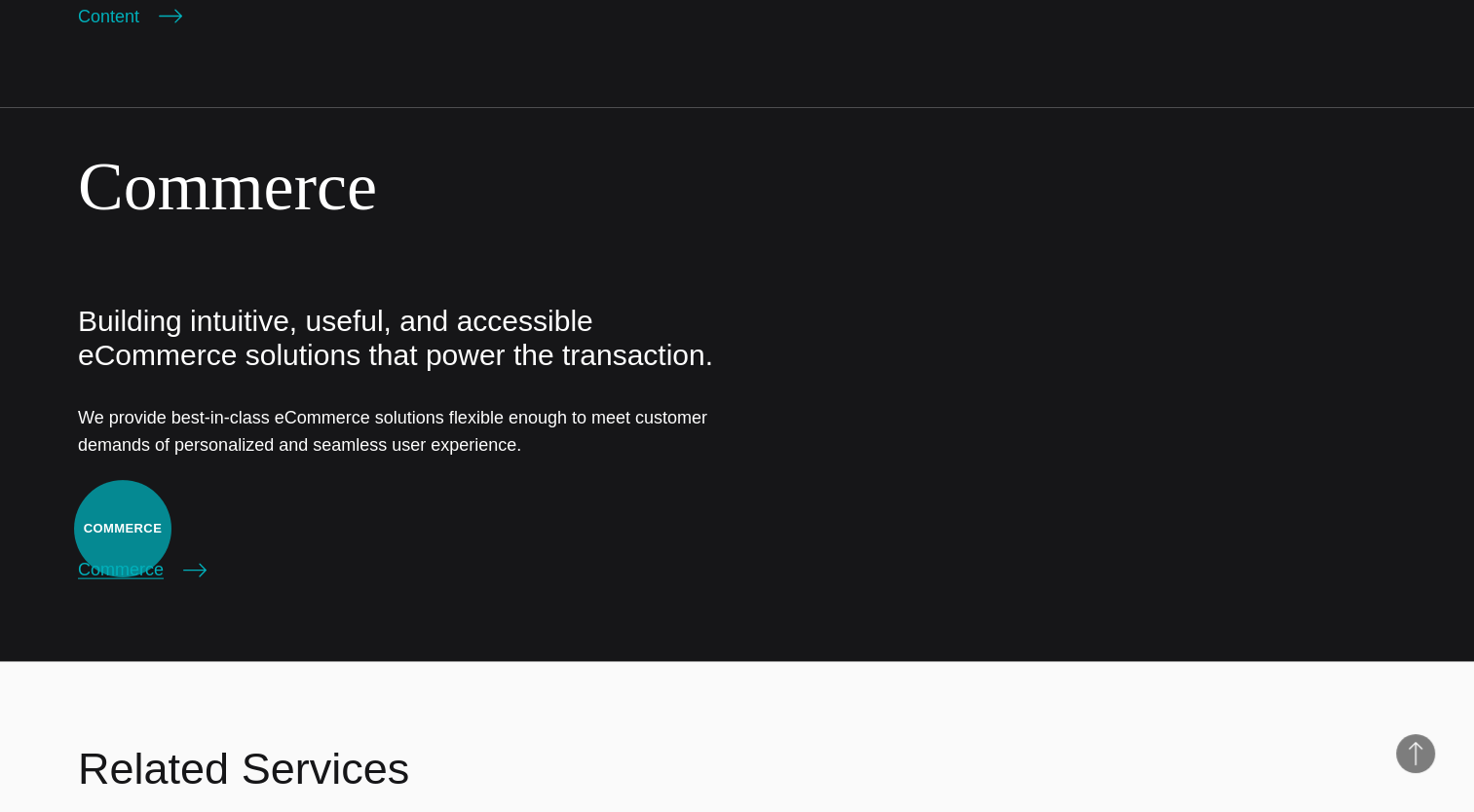
click at [122, 556] on link "Commerce" at bounding box center [142, 569] width 128 height 27
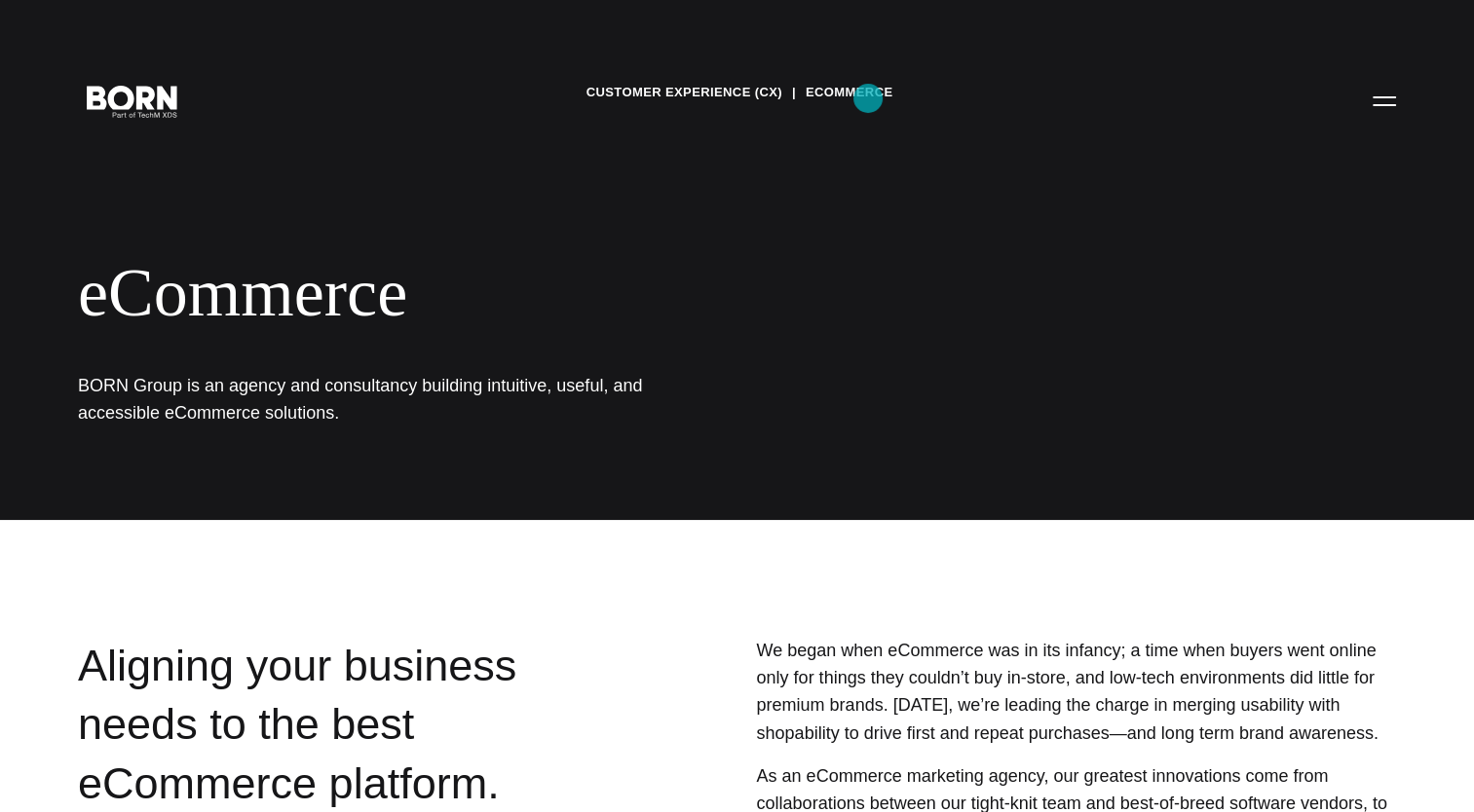
click at [868, 99] on link "eCommerce" at bounding box center [849, 93] width 87 height 29
click at [1386, 109] on button "Primary Menu" at bounding box center [1385, 101] width 47 height 41
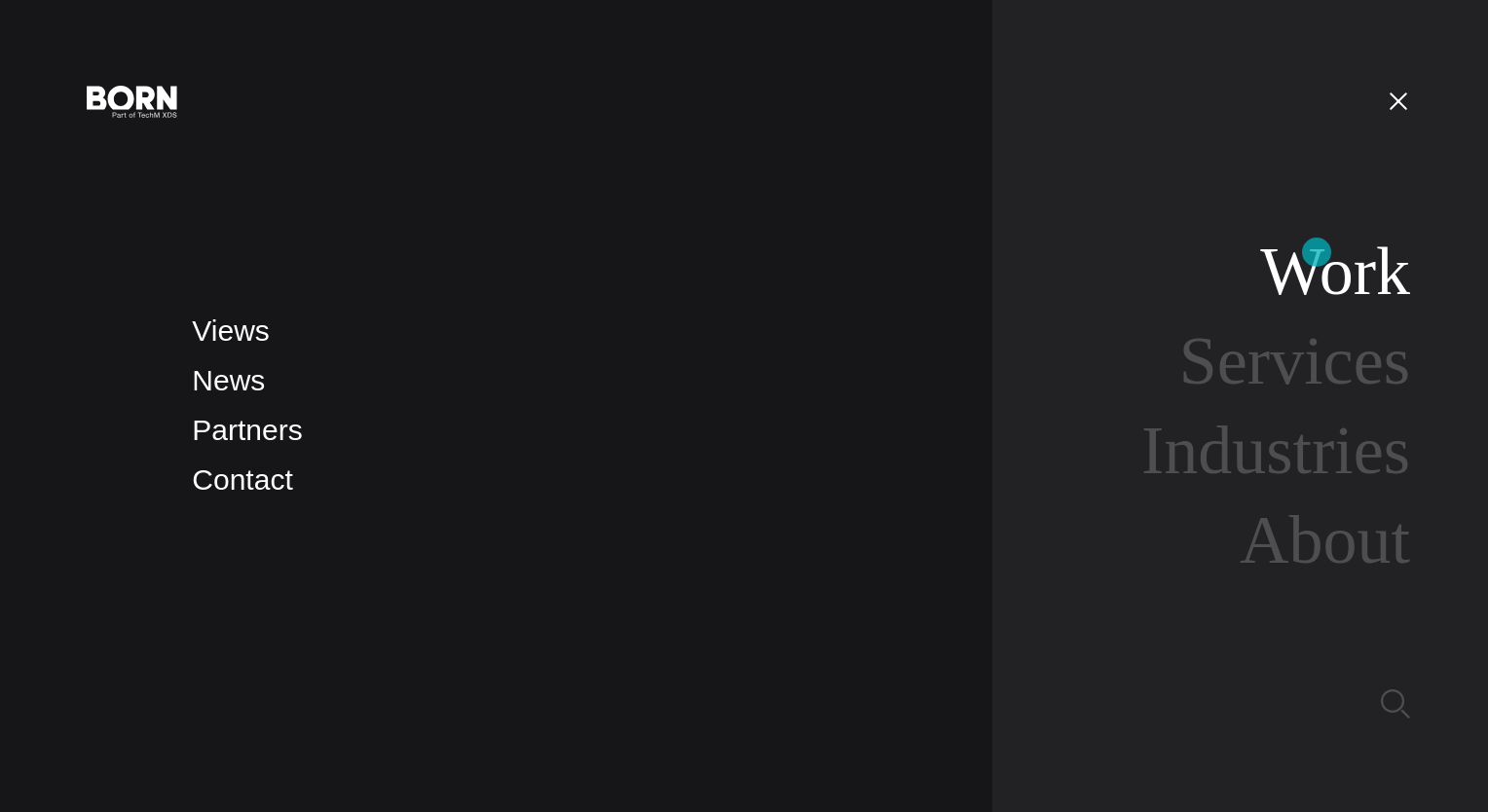
click at [1317, 252] on link "Work" at bounding box center [1334, 271] width 150 height 75
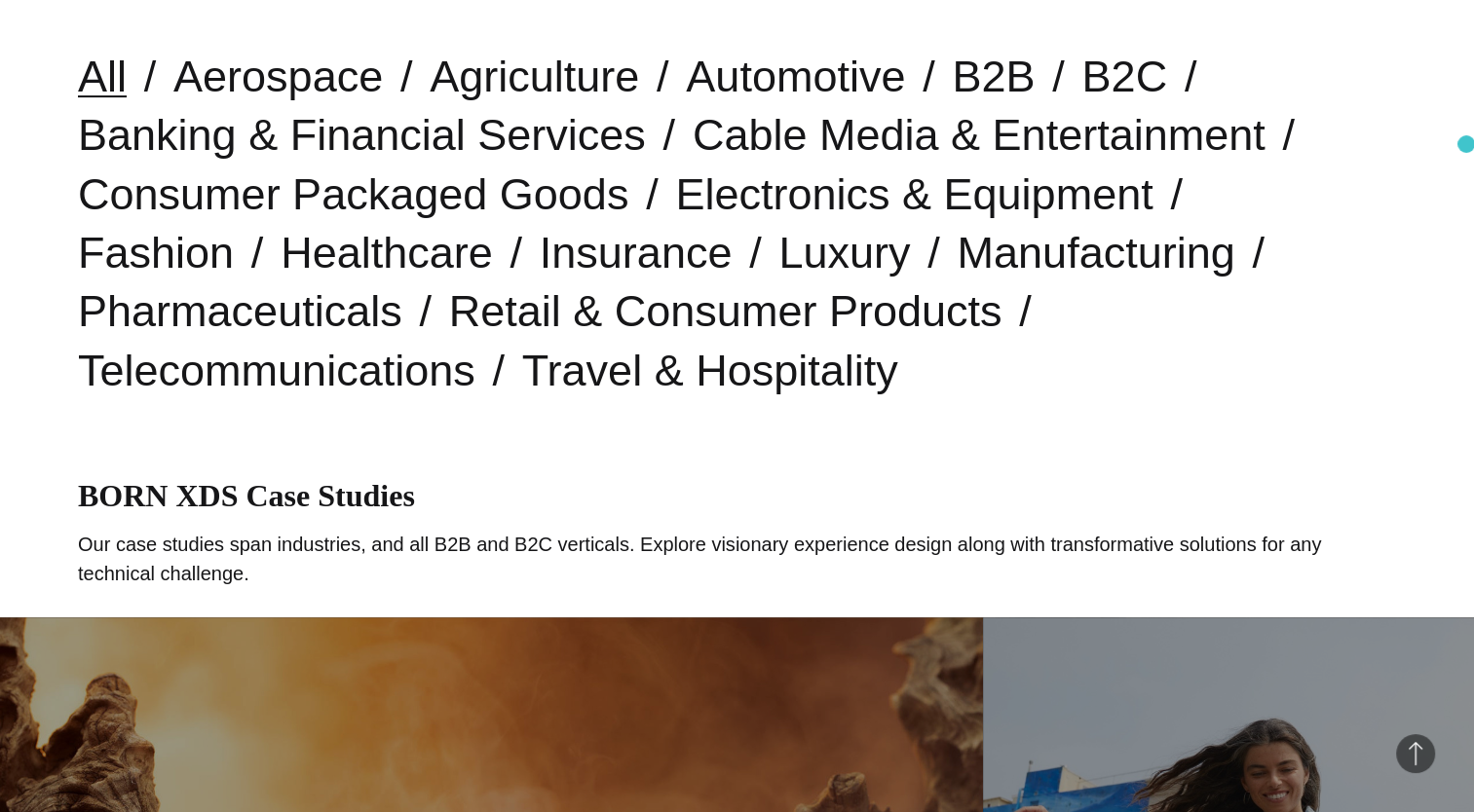
scroll to position [557, 0]
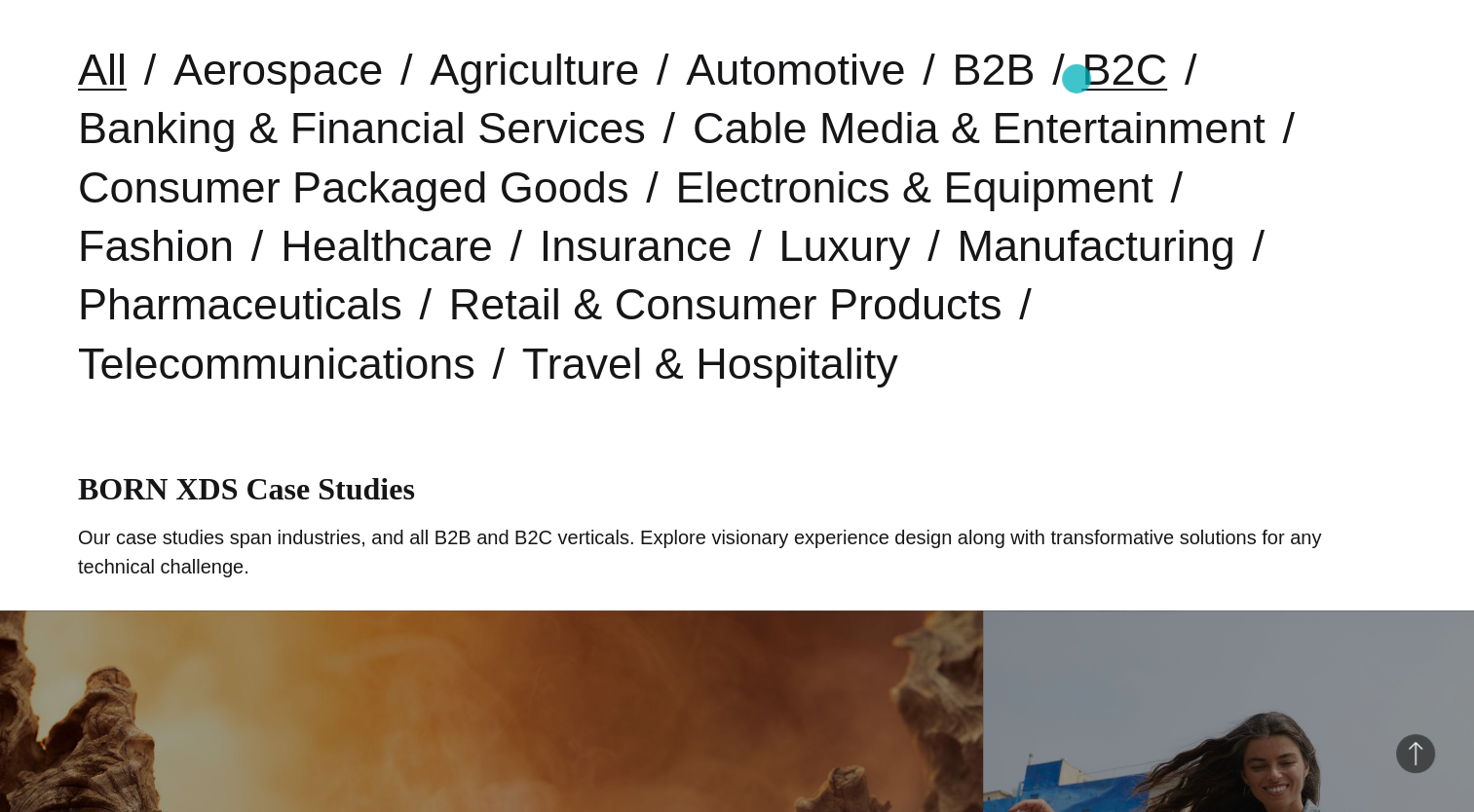
click at [1082, 79] on link "B2C" at bounding box center [1125, 69] width 86 height 50
click at [675, 200] on link "Electronics & Equipment" at bounding box center [914, 187] width 478 height 50
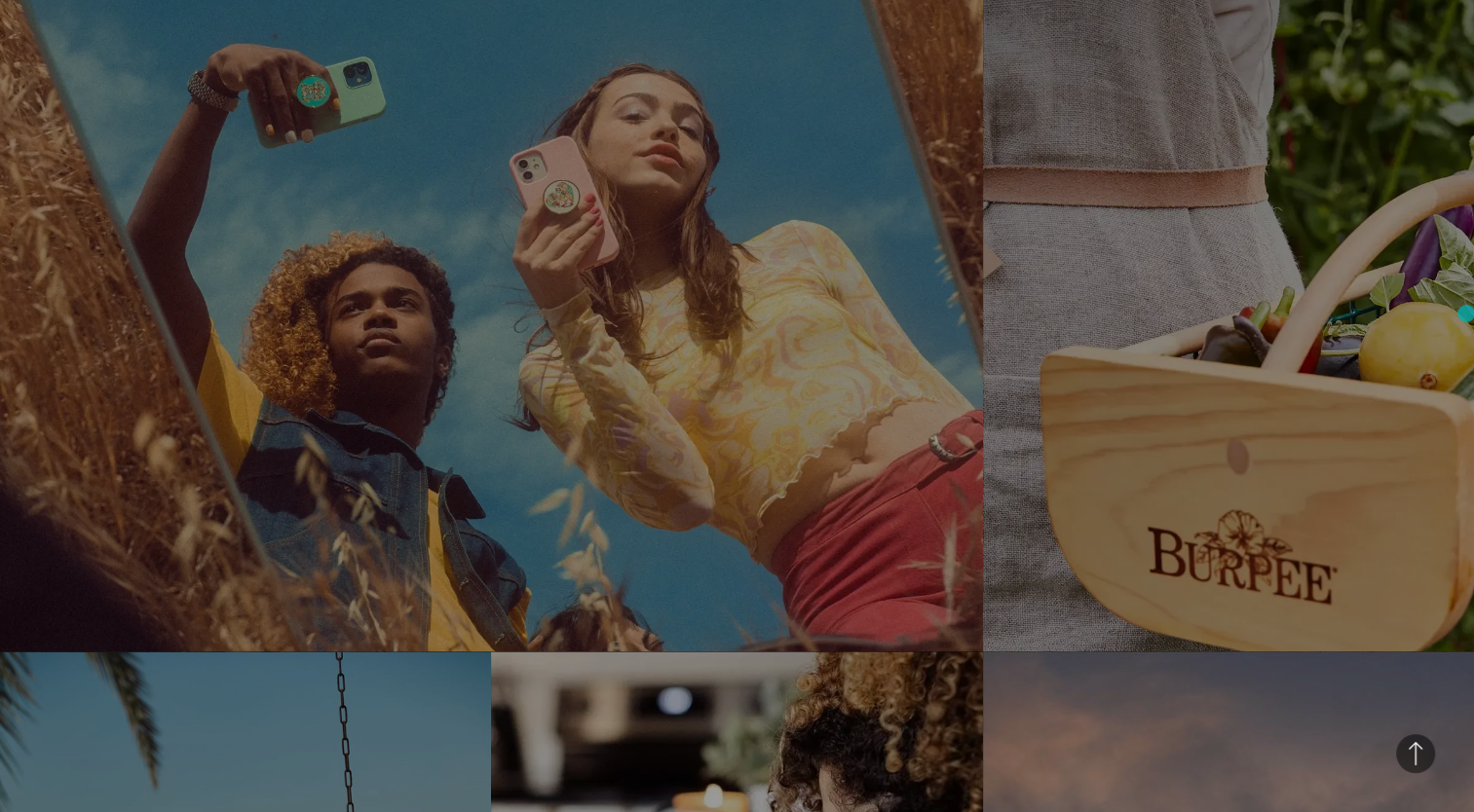
scroll to position [2837, 0]
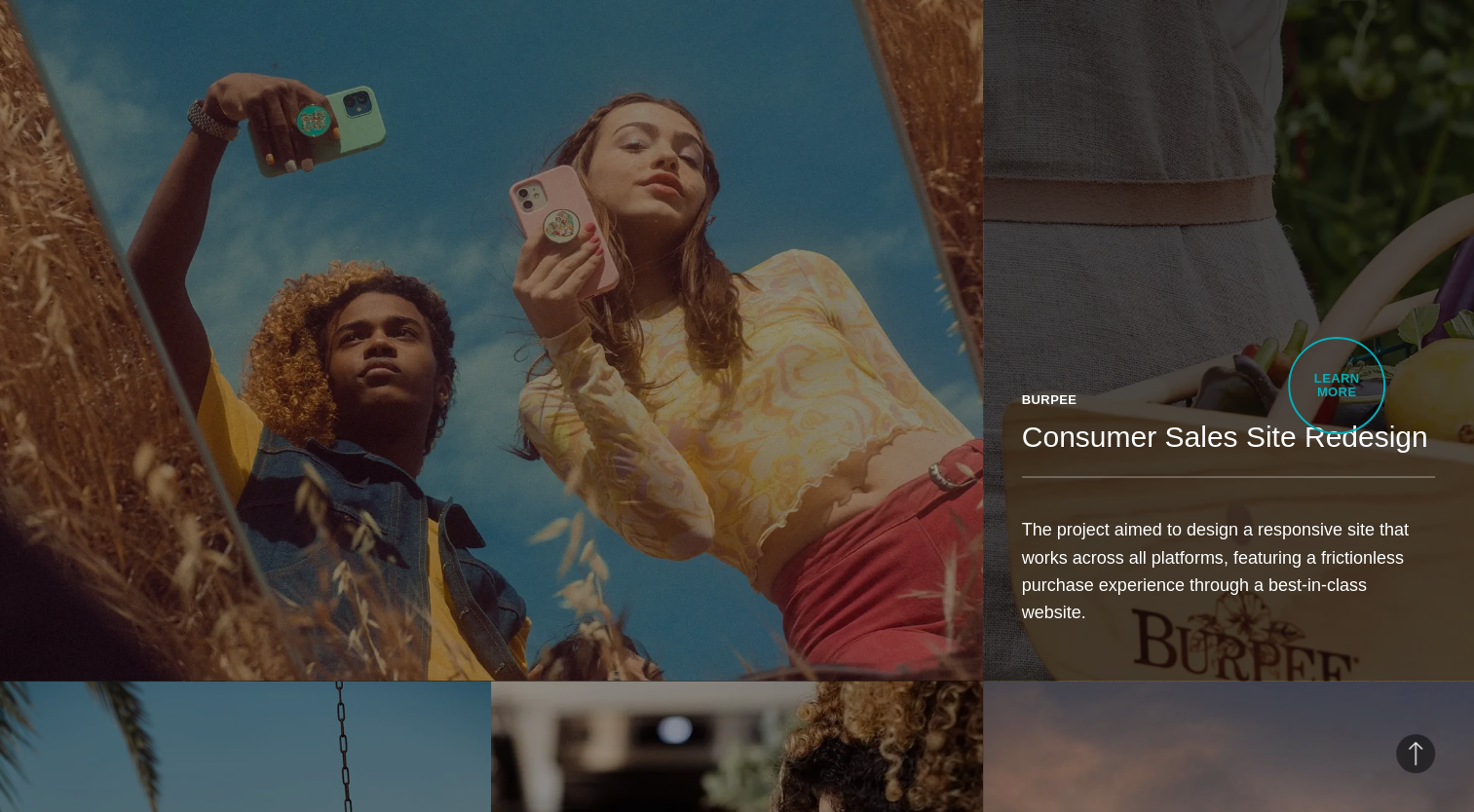
click at [1337, 385] on div "Burpee Consumer Sales Site Redesign The project aimed to design a responsive si…" at bounding box center [1229, 516] width 491 height 329
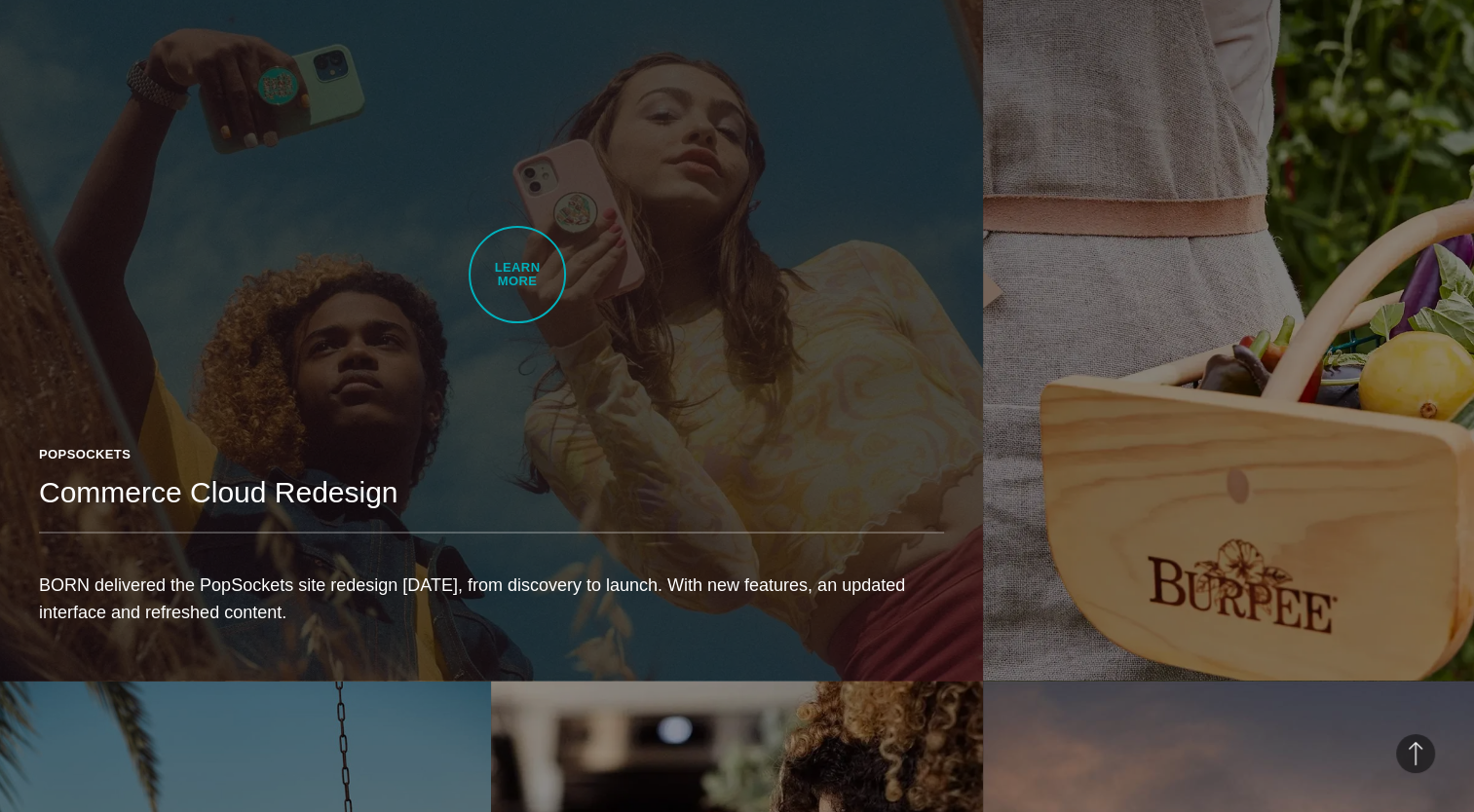
click at [518, 275] on link "PopSockets Commerce Cloud Redesign BORN delivered the PopSockets site redesign …" at bounding box center [491, 293] width 984 height 773
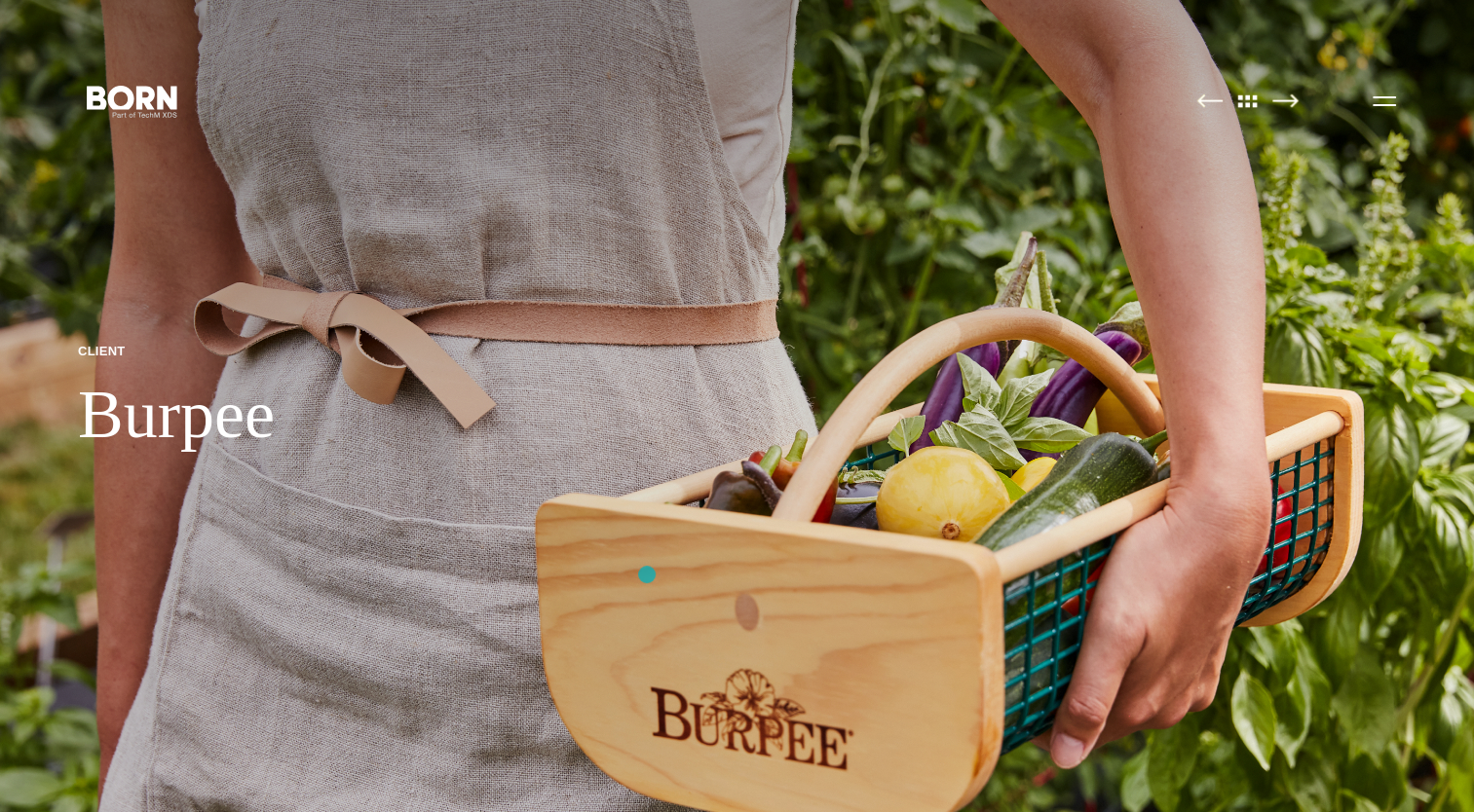
click at [647, 574] on img at bounding box center [737, 406] width 1474 height 812
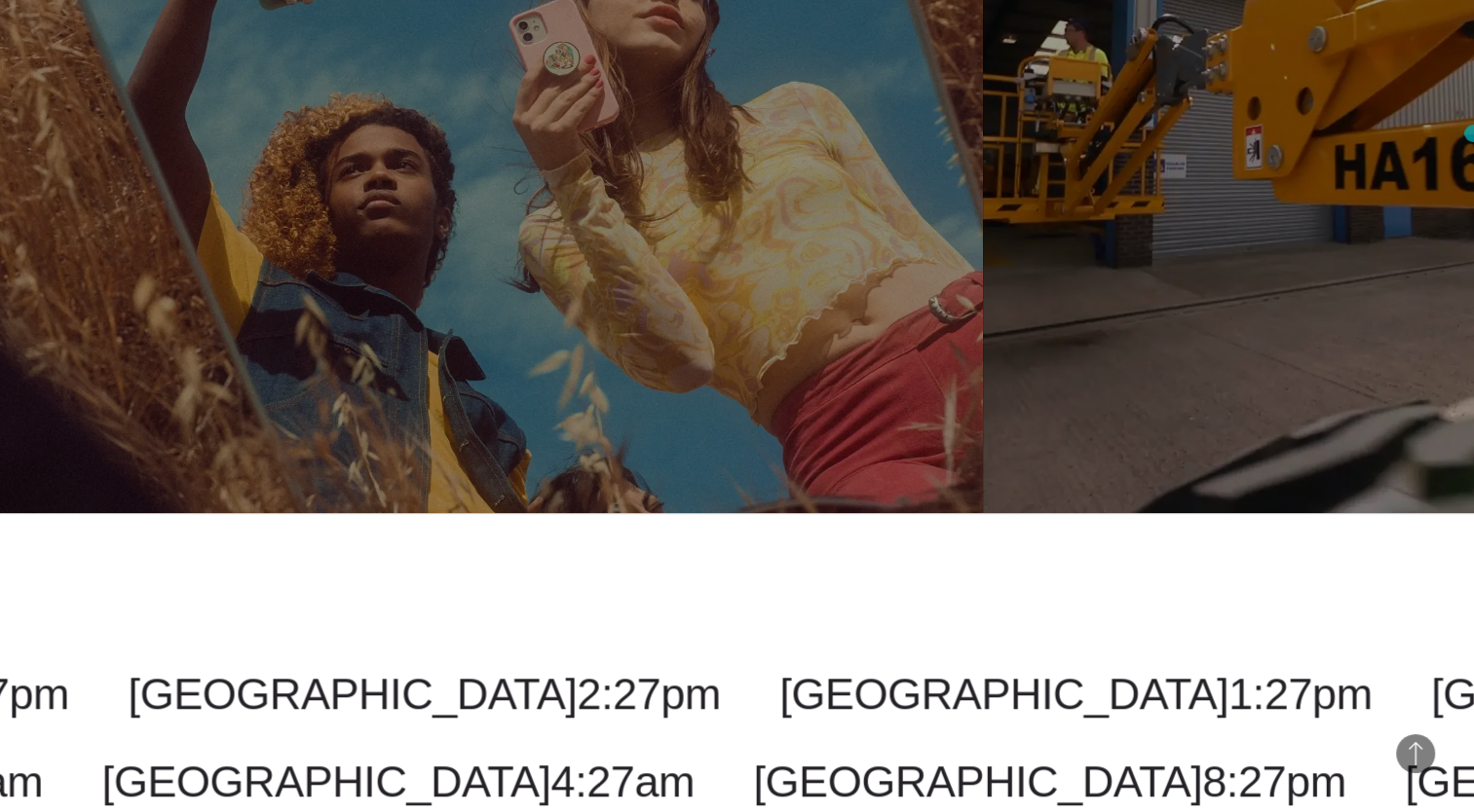
scroll to position [1444, 0]
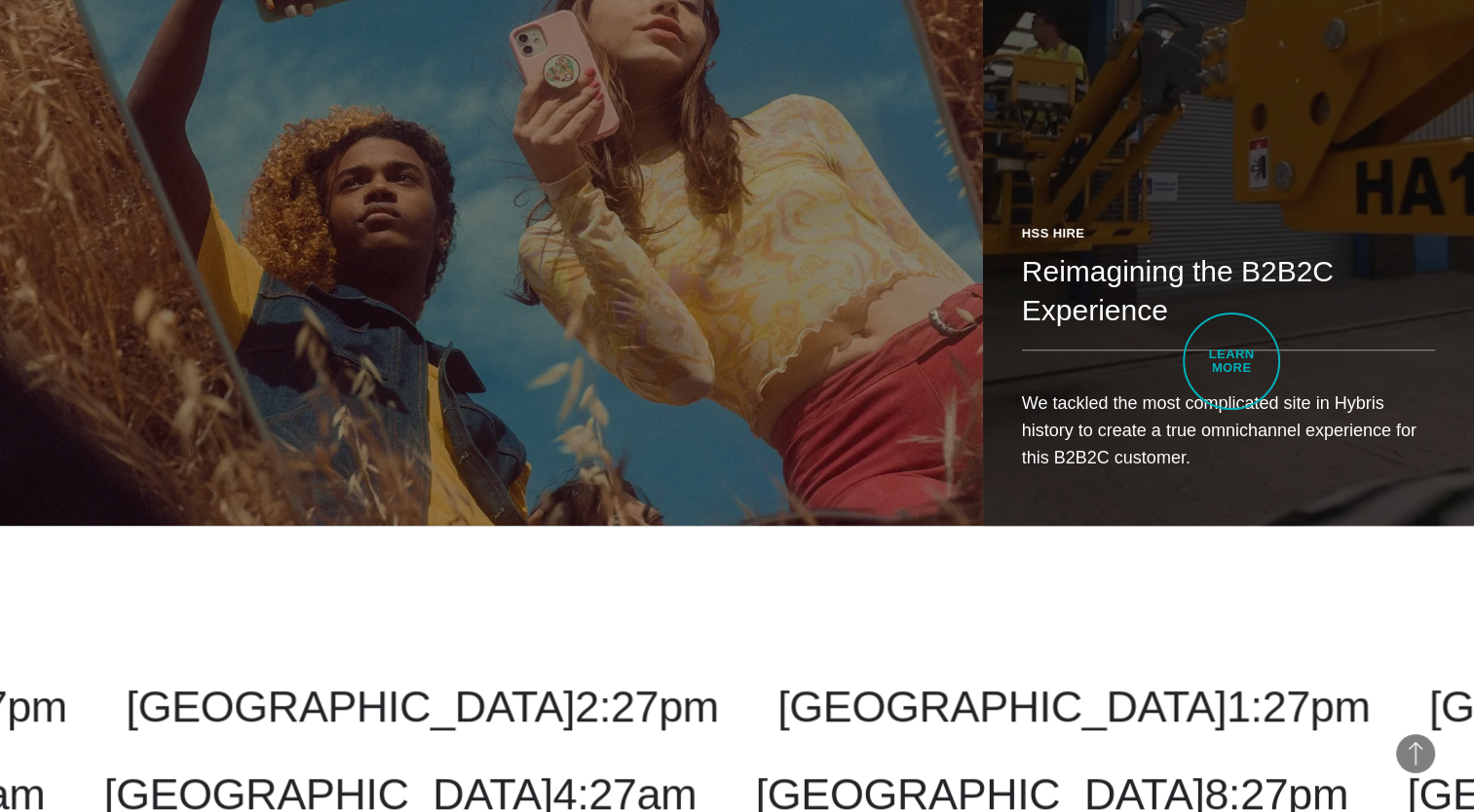
click at [1231, 361] on link "HSS Hire Reimagining the B2B2C Experience We tackled the most complicated site …" at bounding box center [1229, 139] width 491 height 773
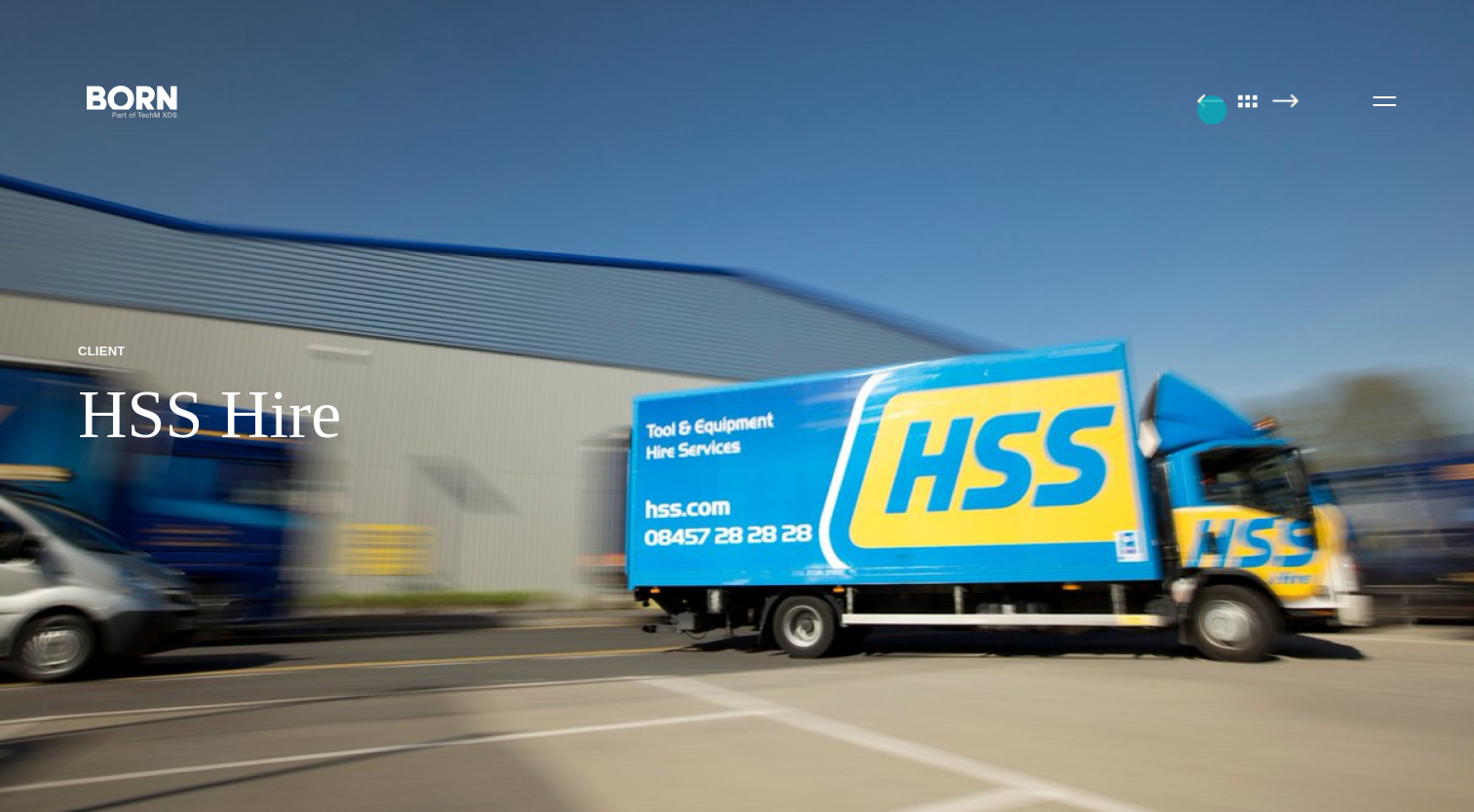
click at [1212, 110] on link at bounding box center [1210, 103] width 26 height 20
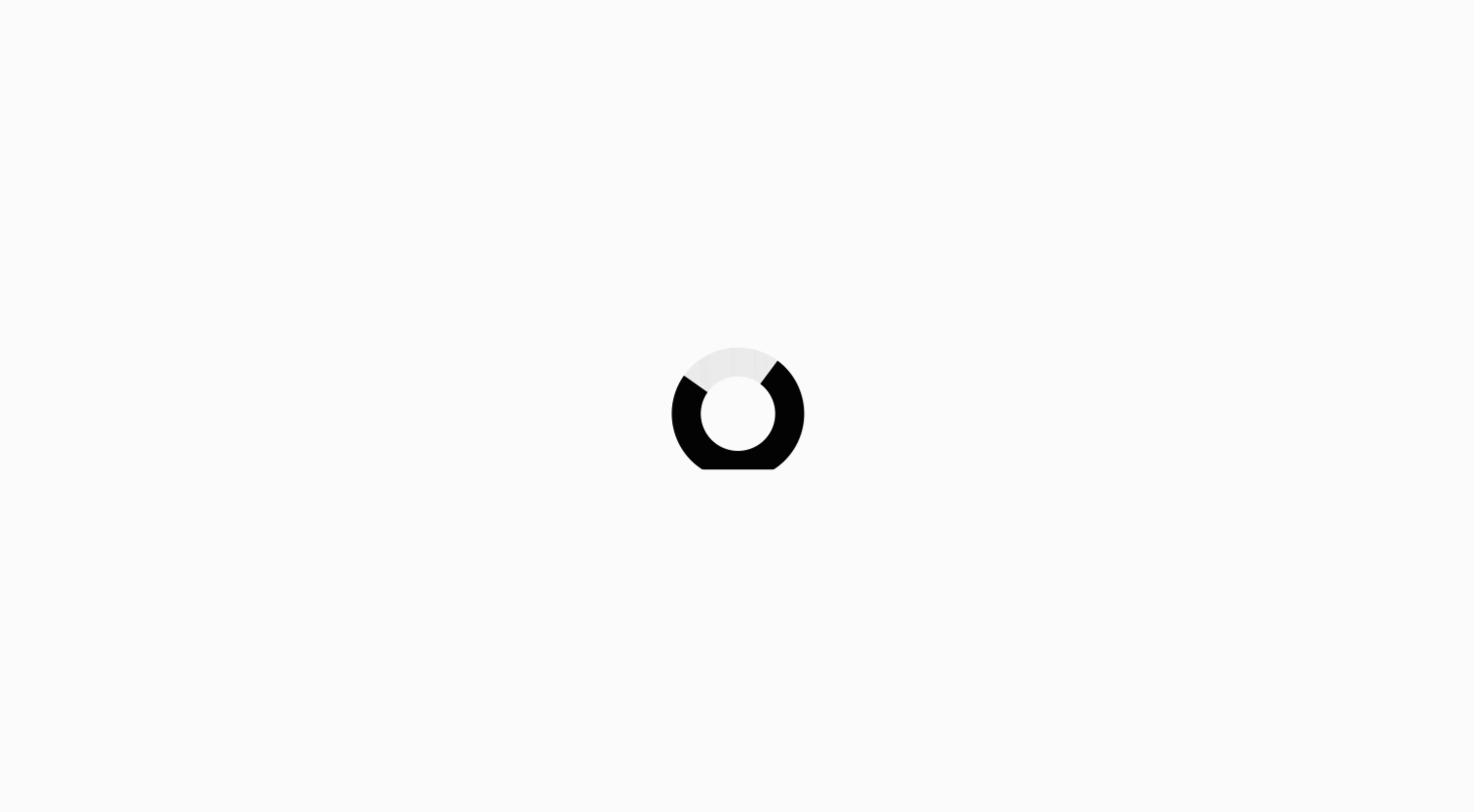
click at [1212, 110] on div at bounding box center [737, 406] width 1474 height 812
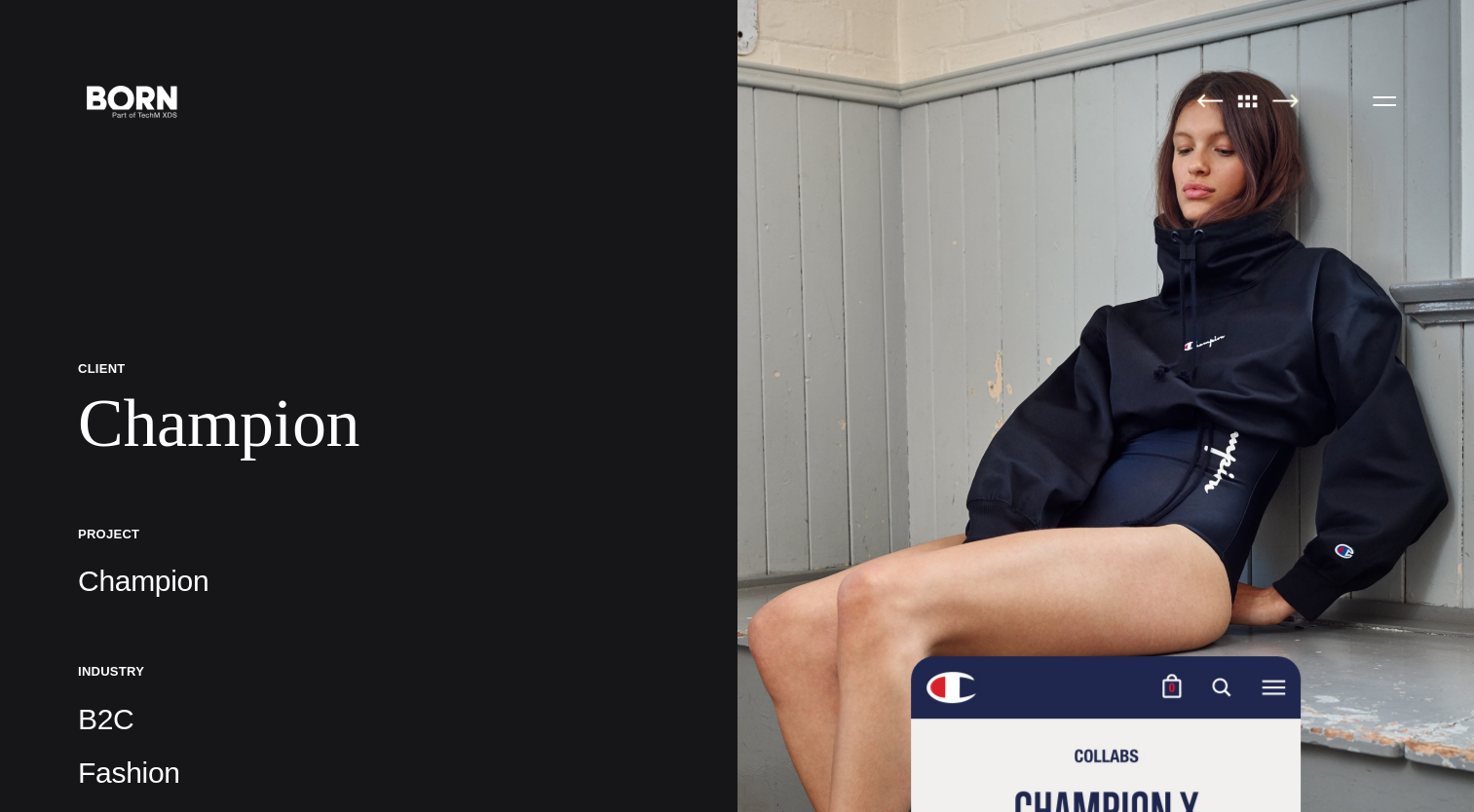
click at [1212, 110] on link at bounding box center [1210, 103] width 26 height 20
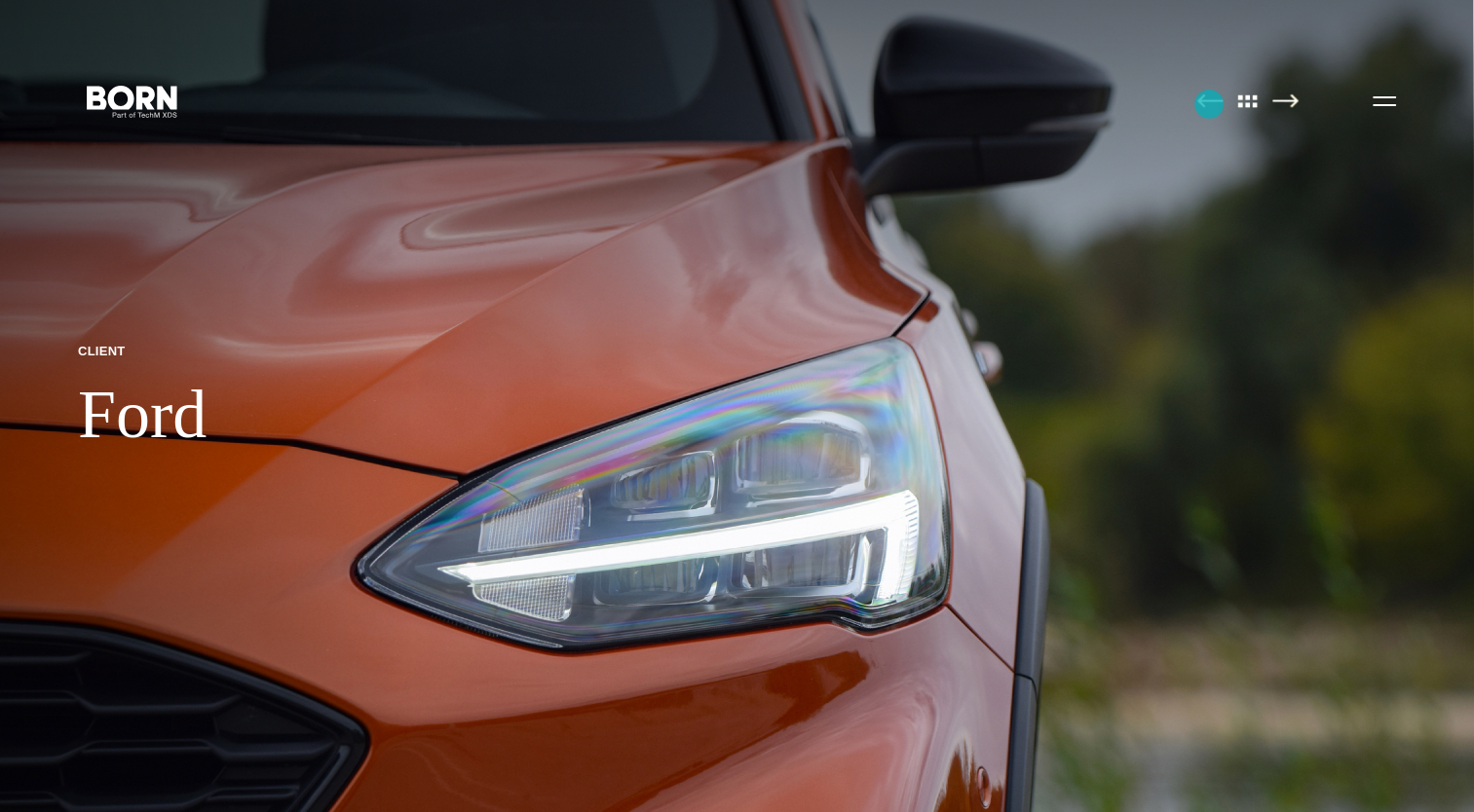
click at [1209, 105] on img at bounding box center [1210, 101] width 26 height 15
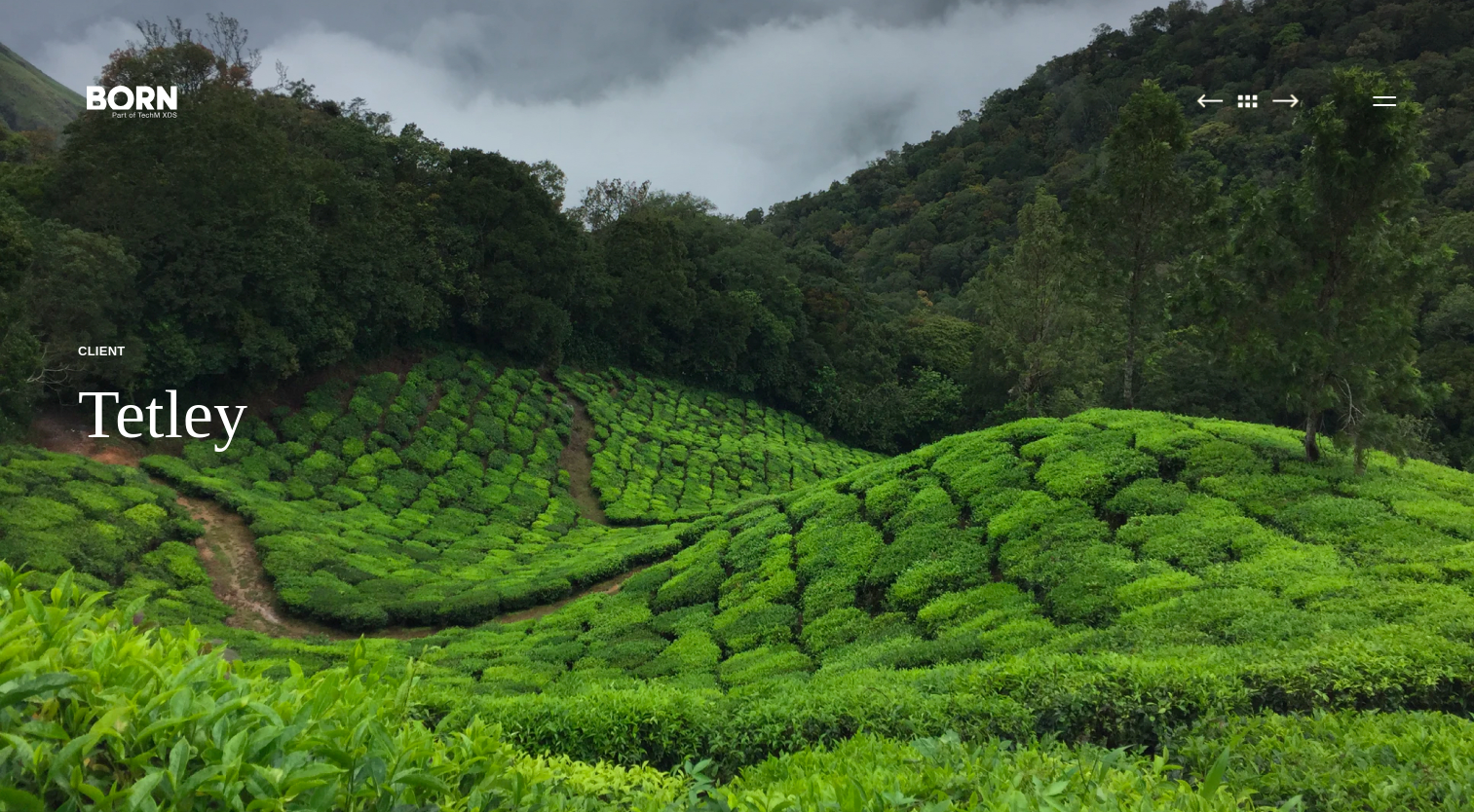
click at [1247, 101] on img at bounding box center [1248, 101] width 41 height 15
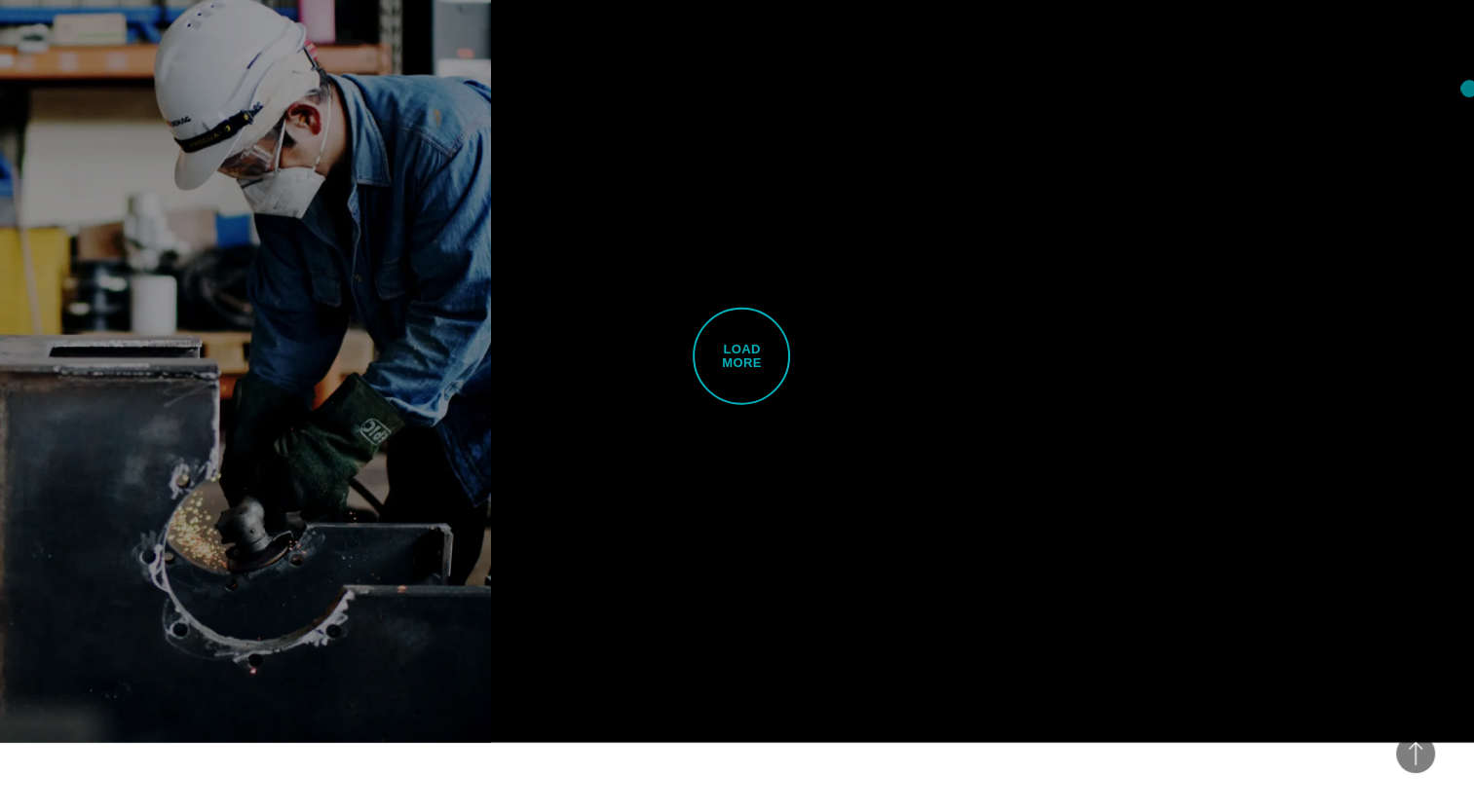
scroll to position [5060, 0]
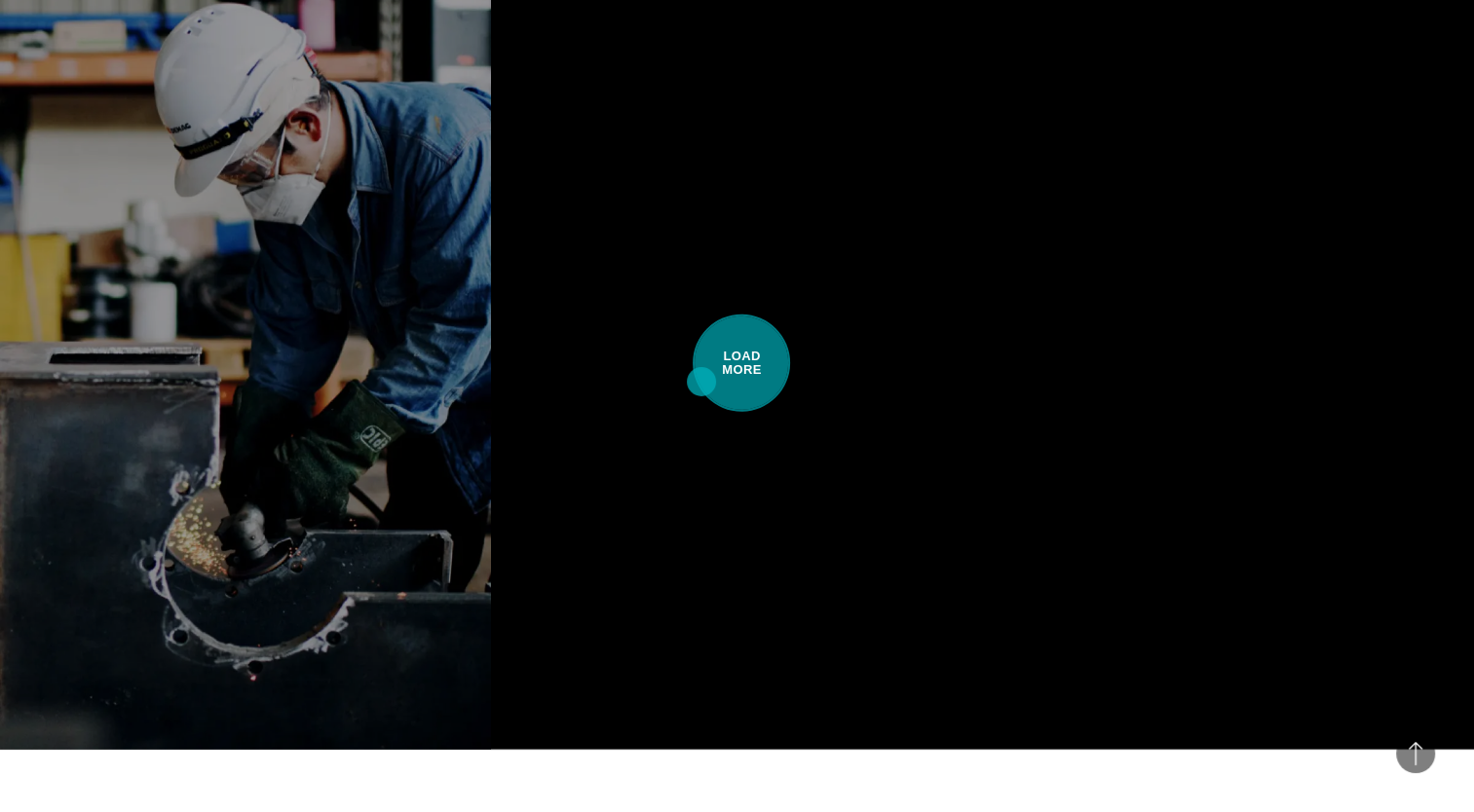
click at [702, 382] on span "Load More" at bounding box center [742, 364] width 98 height 98
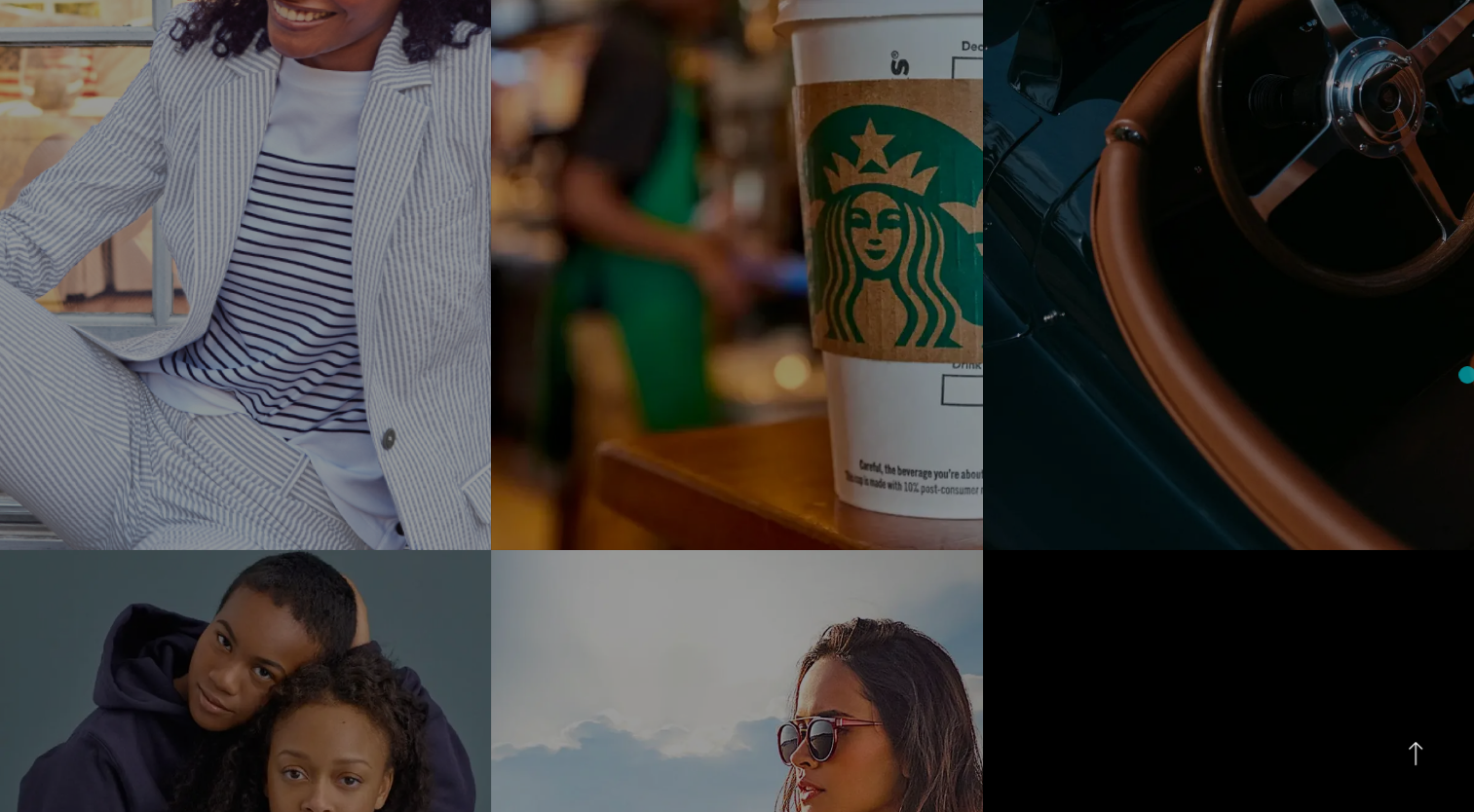
scroll to position [5966, 0]
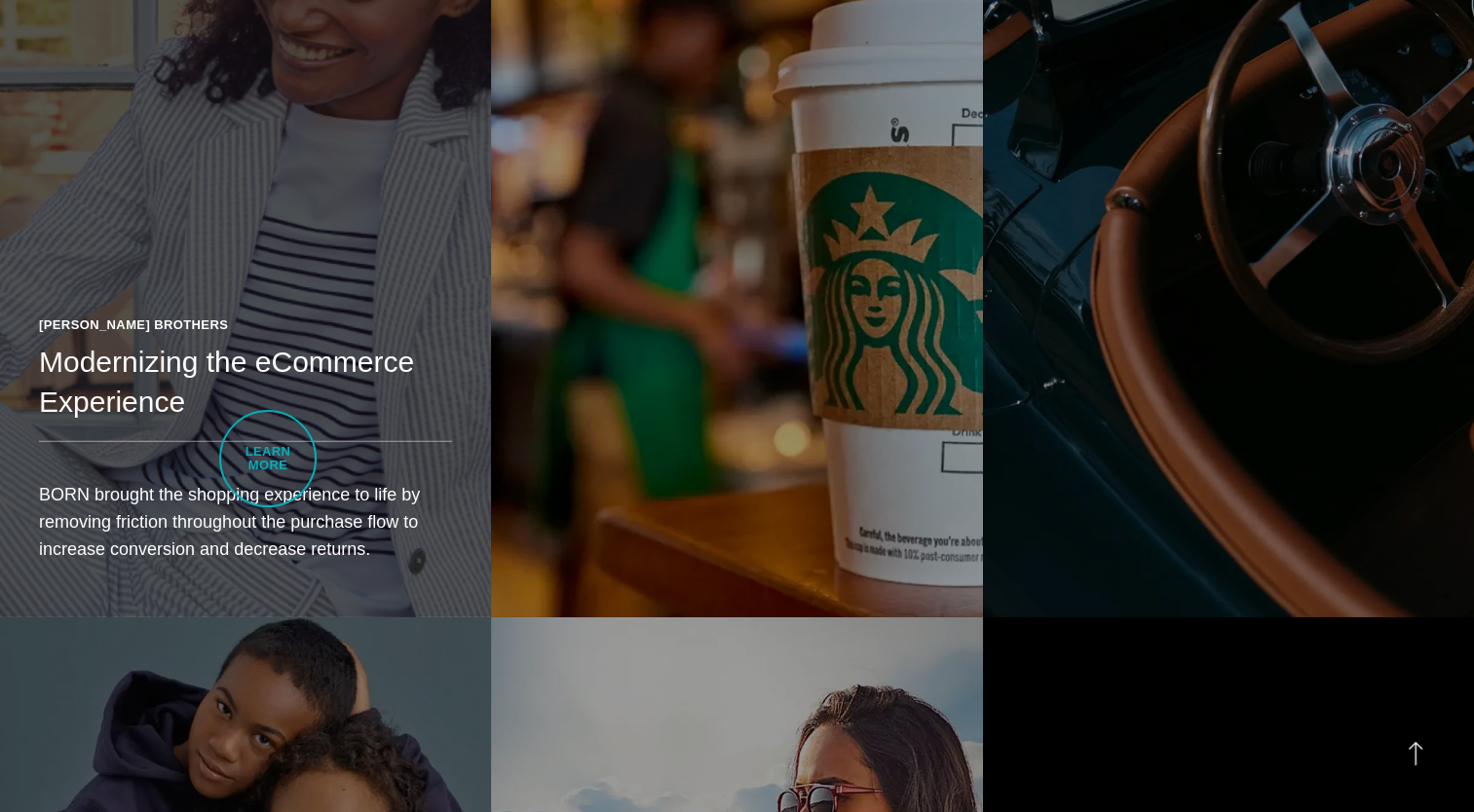
click at [268, 459] on div "[PERSON_NAME] Brothers Modernizing the eCommerce Experience BORN brought the sh…" at bounding box center [246, 447] width 491 height 340
